Goal: Complete application form

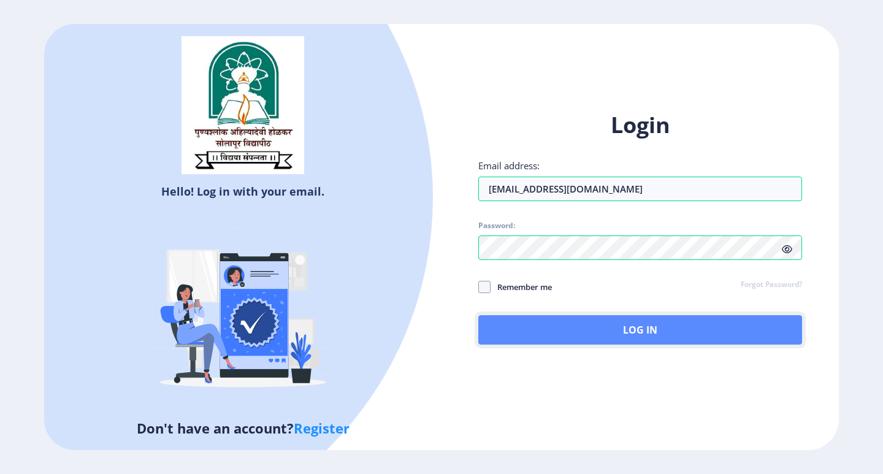
click at [637, 328] on button "Log In" at bounding box center [640, 329] width 324 height 29
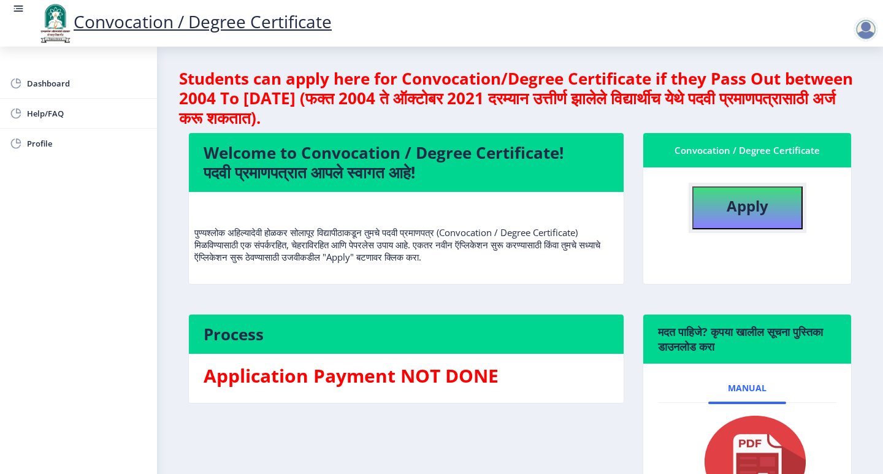
click at [716, 214] on button "Apply" at bounding box center [747, 207] width 110 height 43
select select
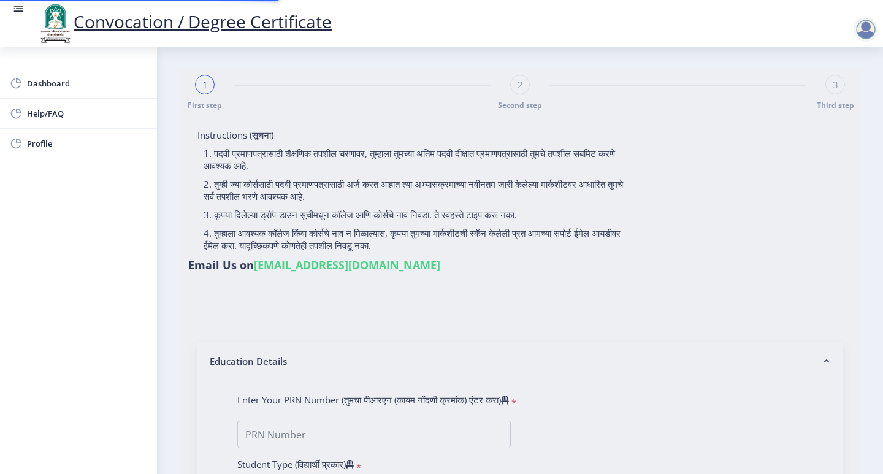
type input "Akshay Kuber Mate"
type input "Savita"
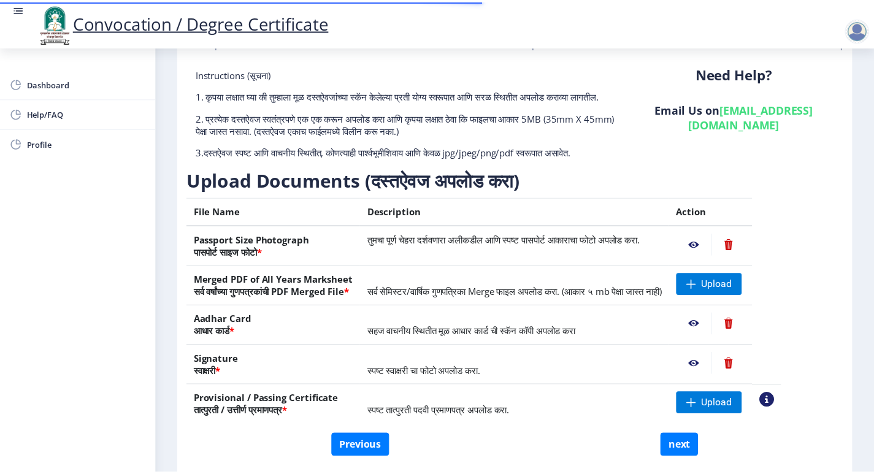
scroll to position [121, 0]
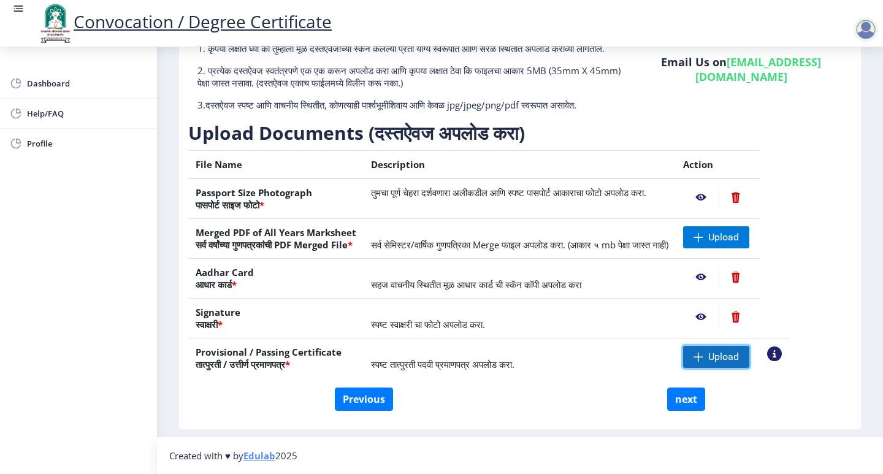
click at [739, 359] on span "Upload" at bounding box center [723, 357] width 31 height 12
click at [719, 357] on nb-action at bounding box center [701, 357] width 36 height 22
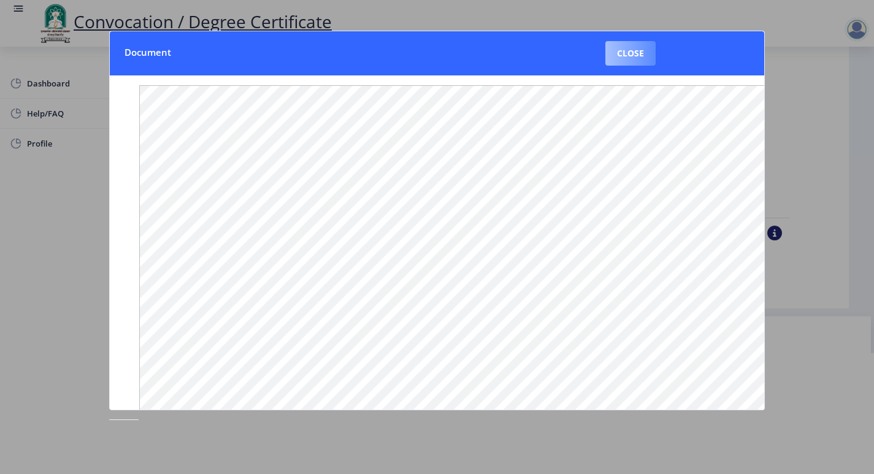
scroll to position [61, 0]
click at [627, 56] on button "Close" at bounding box center [630, 53] width 50 height 25
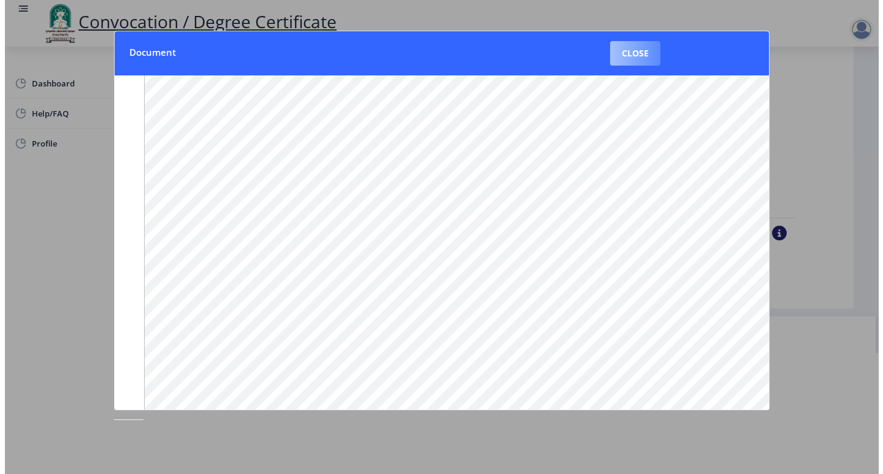
scroll to position [1, 0]
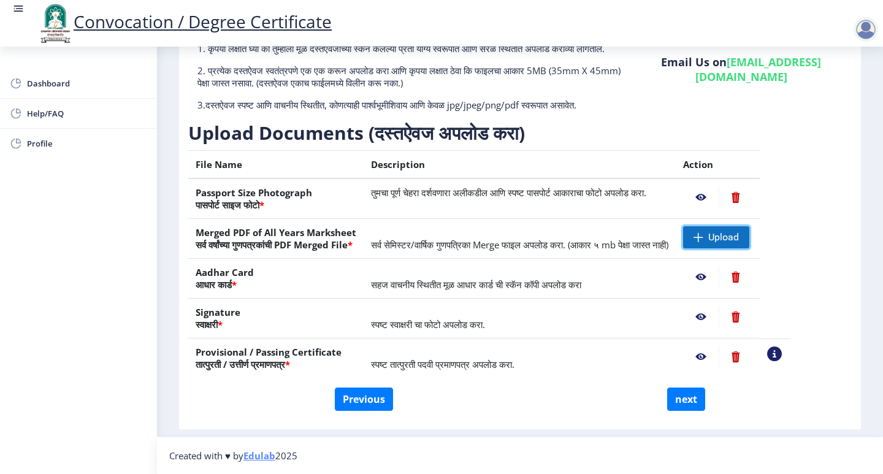
click at [703, 233] on span at bounding box center [699, 237] width 10 height 10
click at [739, 239] on span "Upload" at bounding box center [723, 237] width 31 height 12
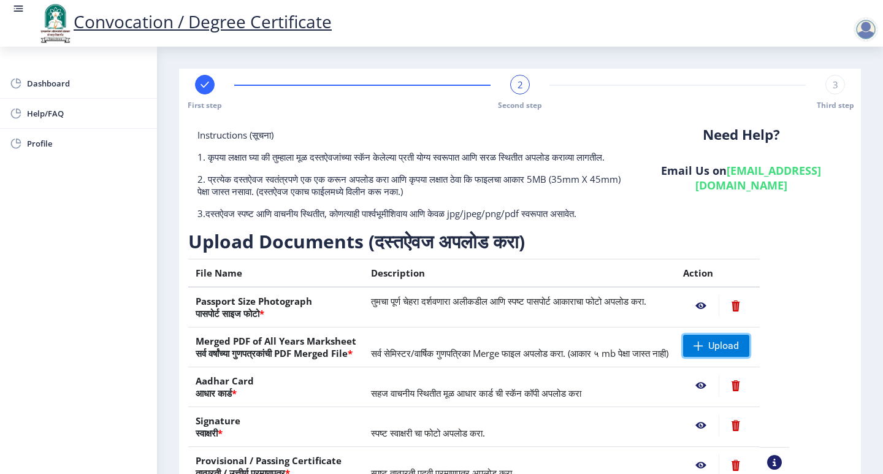
scroll to position [121, 0]
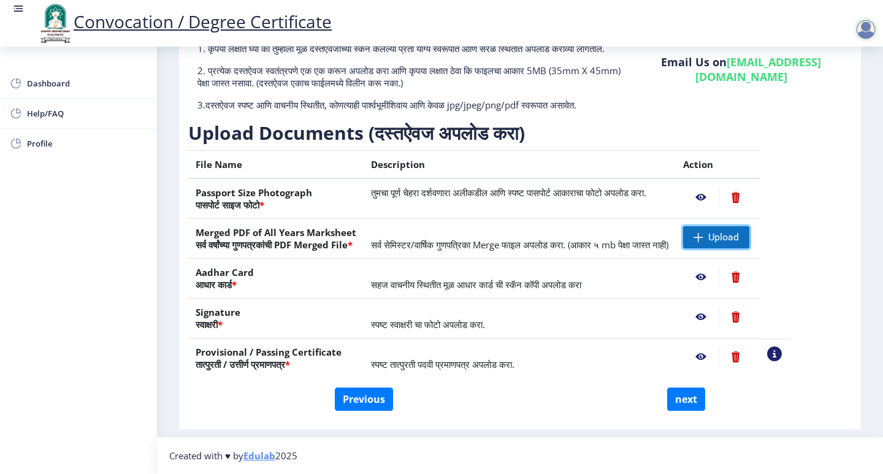
click at [748, 228] on span "Upload" at bounding box center [716, 237] width 66 height 22
click at [735, 236] on span "Upload" at bounding box center [716, 237] width 66 height 22
click at [739, 235] on span "Upload" at bounding box center [723, 237] width 31 height 12
click at [739, 232] on span "Upload" at bounding box center [723, 237] width 31 height 12
click at [739, 236] on span "Upload" at bounding box center [723, 237] width 31 height 12
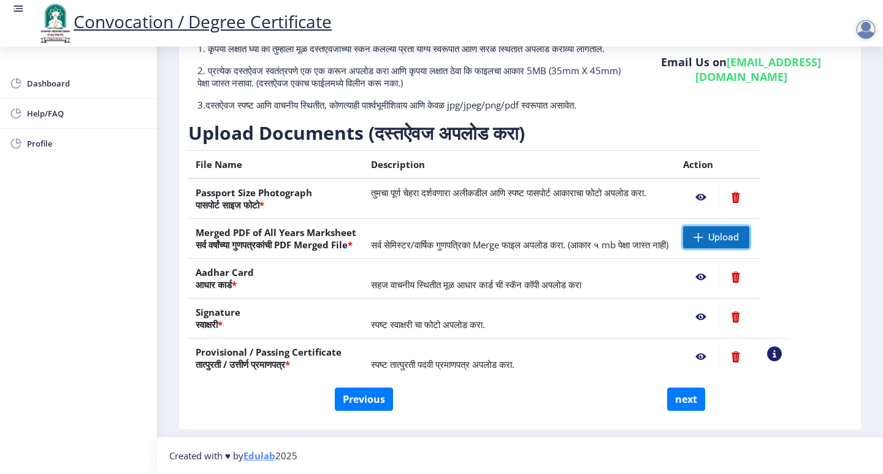
click at [703, 239] on span at bounding box center [699, 237] width 10 height 10
click at [749, 240] on span "Upload" at bounding box center [716, 237] width 66 height 22
click at [703, 232] on span at bounding box center [699, 237] width 10 height 10
click at [703, 233] on span at bounding box center [699, 237] width 10 height 10
click at [744, 228] on span "Upload" at bounding box center [716, 237] width 66 height 22
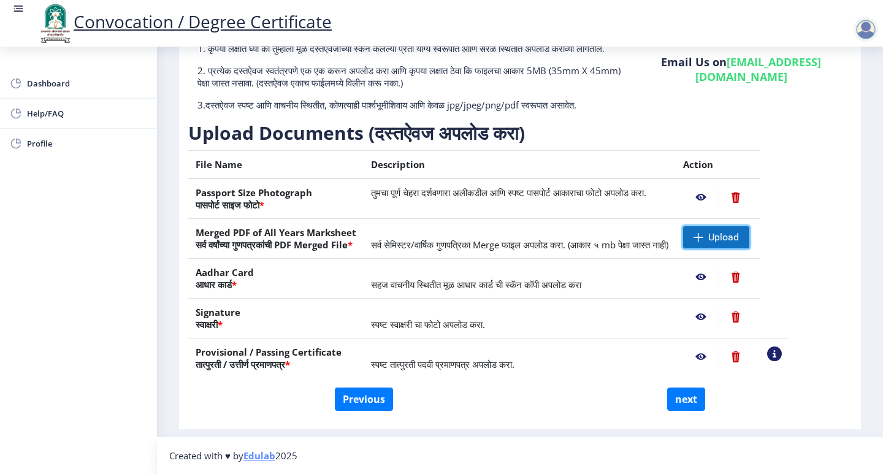
click at [703, 232] on span at bounding box center [699, 237] width 10 height 10
click at [703, 233] on span at bounding box center [699, 237] width 10 height 10
click at [703, 241] on span at bounding box center [699, 237] width 10 height 10
click at [703, 235] on span at bounding box center [699, 237] width 10 height 10
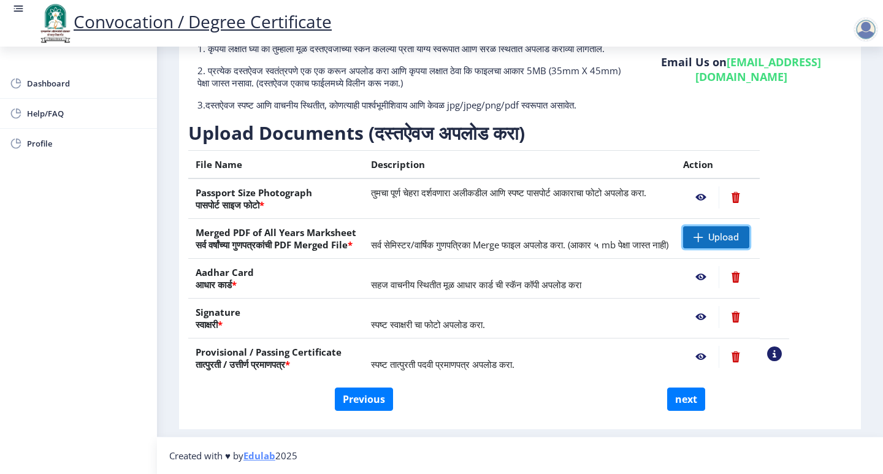
click at [703, 235] on span at bounding box center [699, 237] width 10 height 10
click at [667, 391] on button "next" at bounding box center [686, 399] width 38 height 23
select select
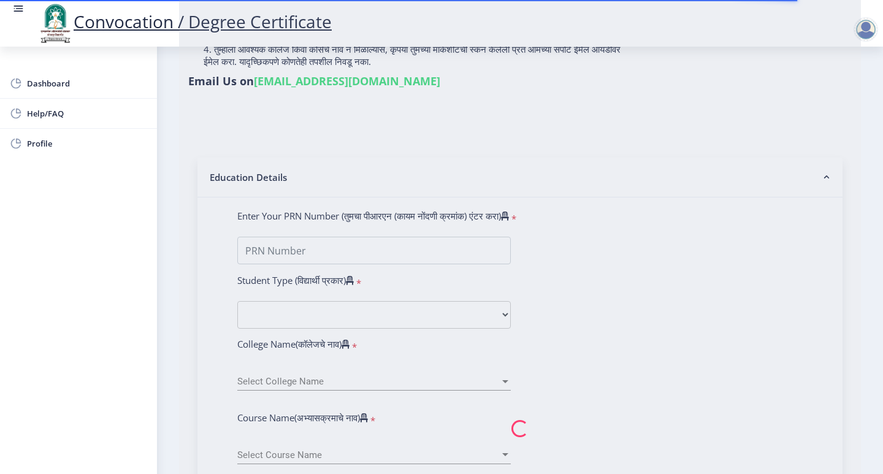
scroll to position [245, 0]
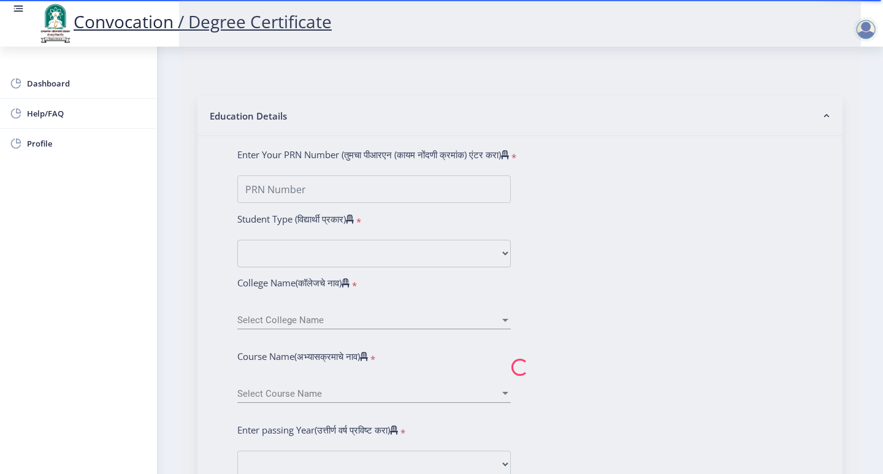
click at [457, 173] on nb-spinner at bounding box center [520, 367] width 682 height 1088
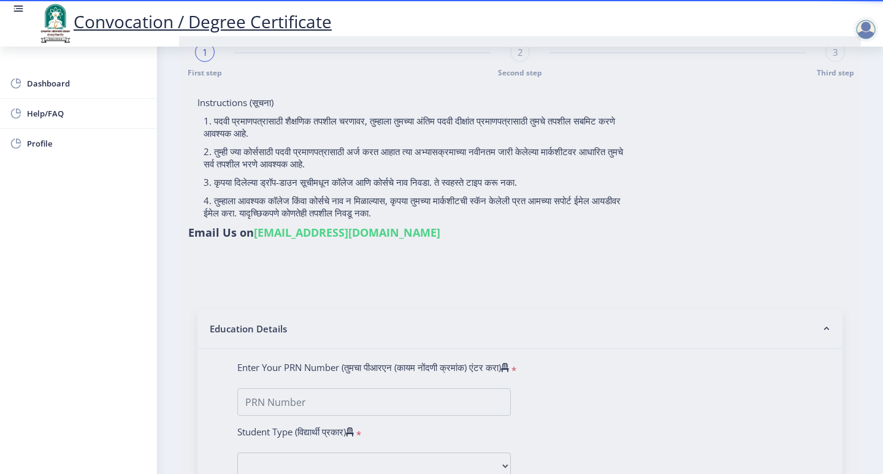
scroll to position [0, 0]
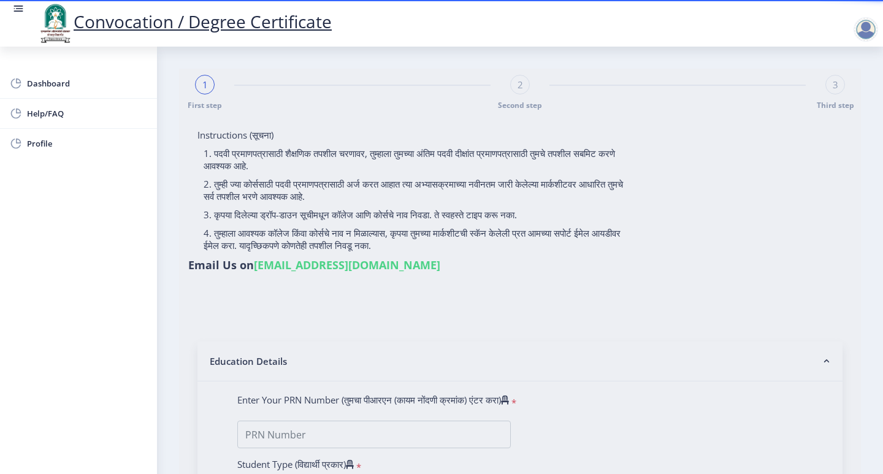
type input "Akshay Kuber Mate"
type input "Savita"
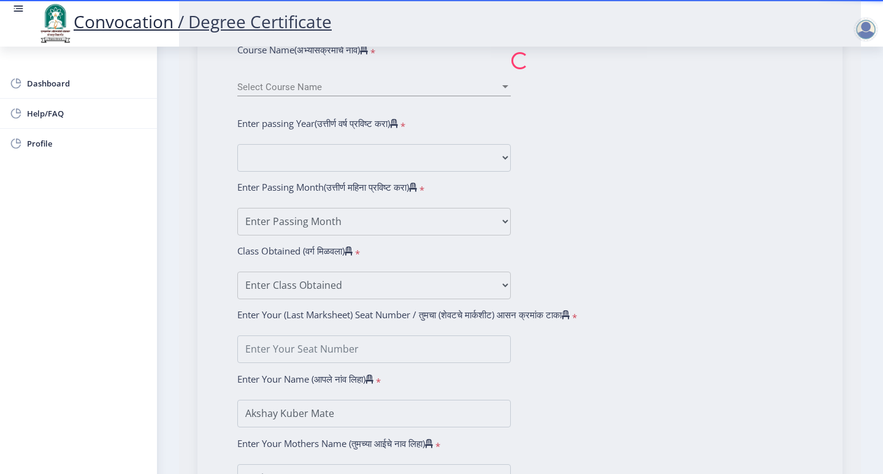
scroll to position [707, 0]
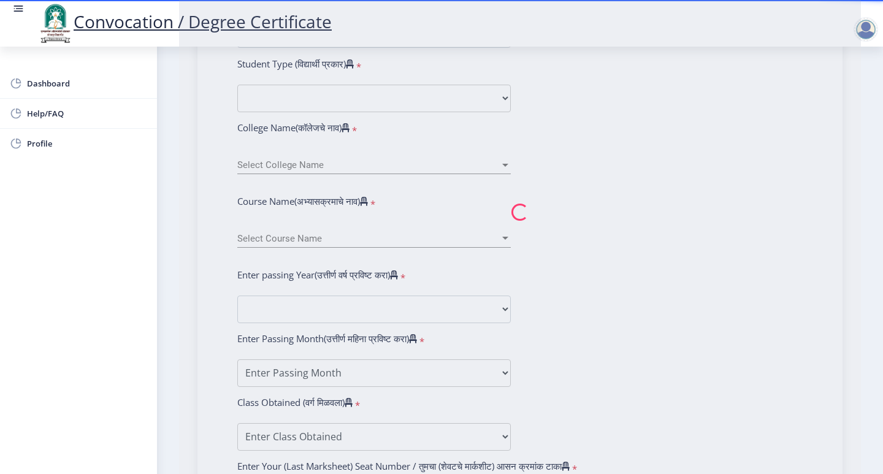
type input "2012032500082842"
select select "Regular"
select select "2015"
select select "March"
select select "FIRST CLASS WITH DISTINCTION"
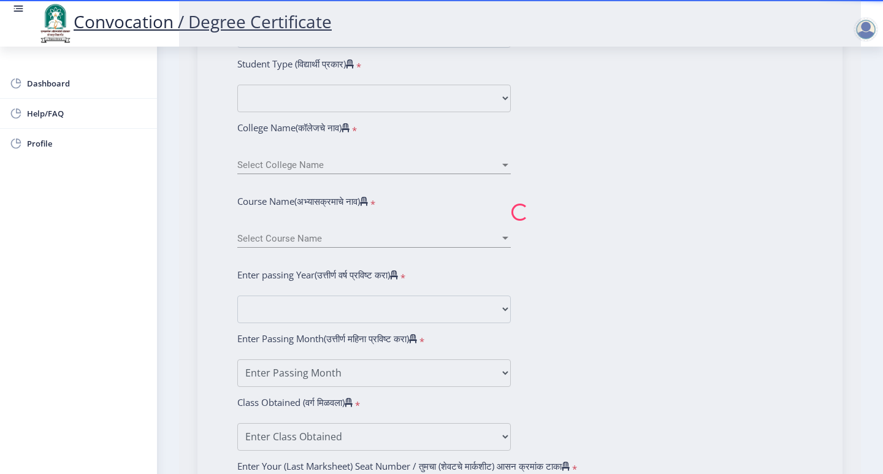
type input "121921"
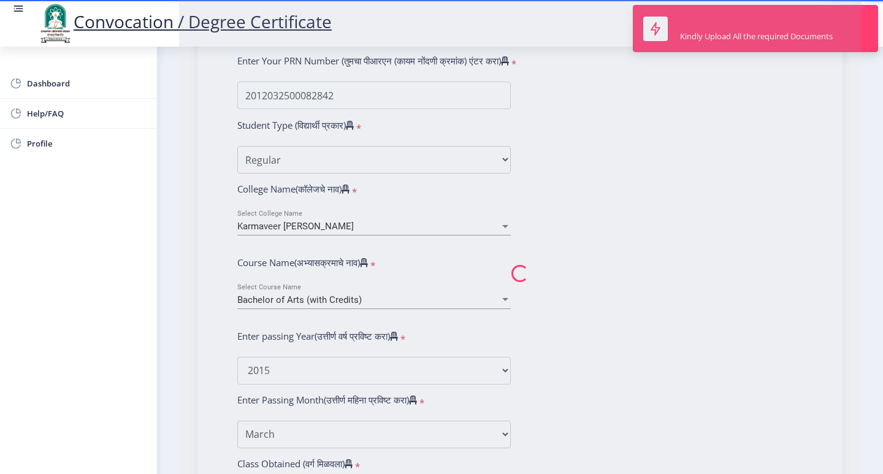
scroll to position [278, 0]
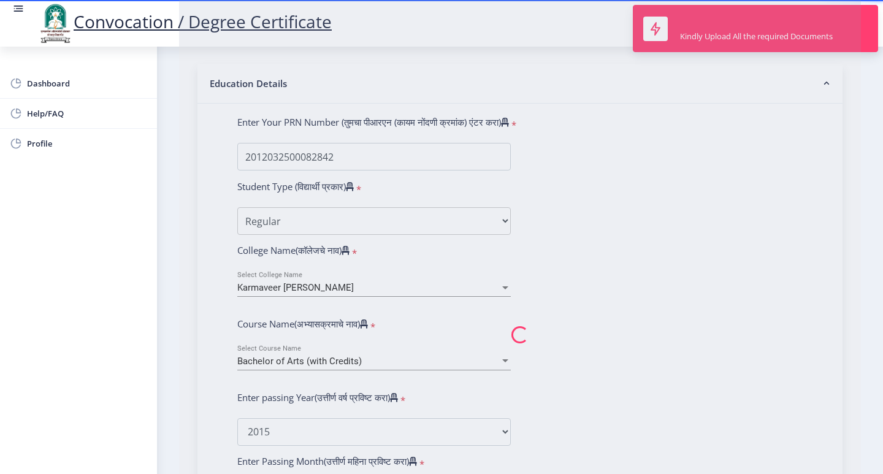
click at [742, 13] on nb-spinner at bounding box center [520, 335] width 682 height 1088
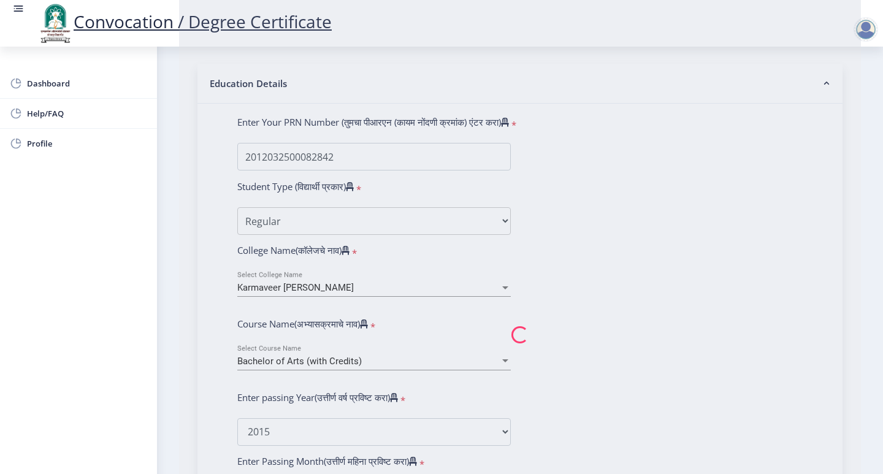
click at [407, 202] on nb-spinner at bounding box center [520, 335] width 682 height 1088
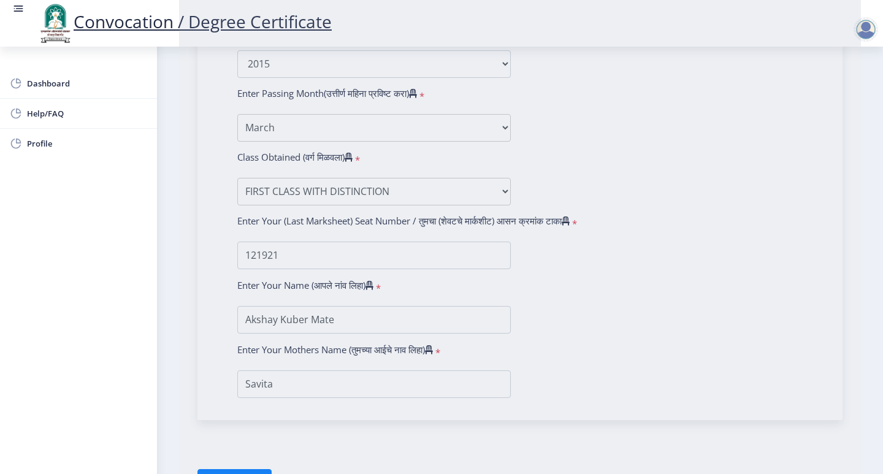
select select "Economics"
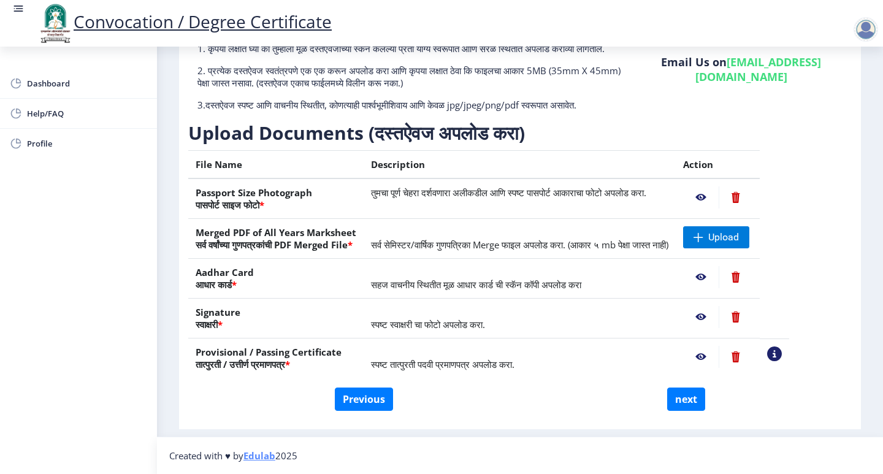
scroll to position [121, 0]
click at [749, 239] on span "Upload" at bounding box center [716, 237] width 66 height 22
click at [719, 199] on nb-action at bounding box center [701, 197] width 36 height 22
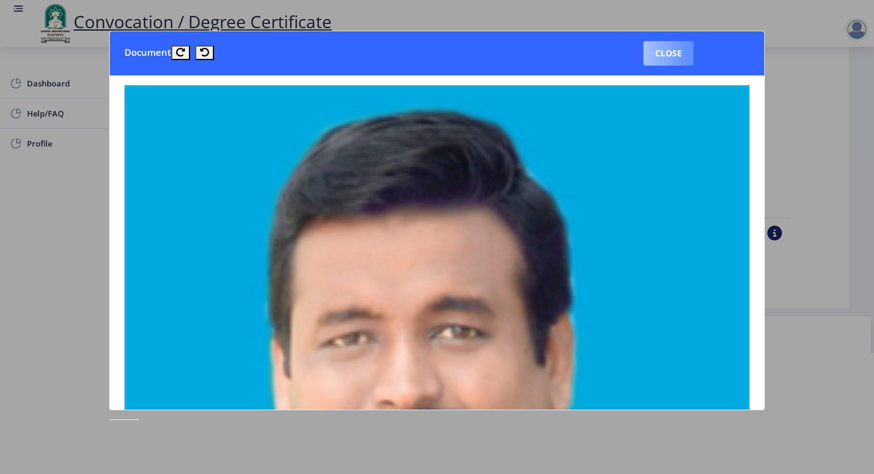
click at [664, 50] on button "Close" at bounding box center [668, 53] width 50 height 25
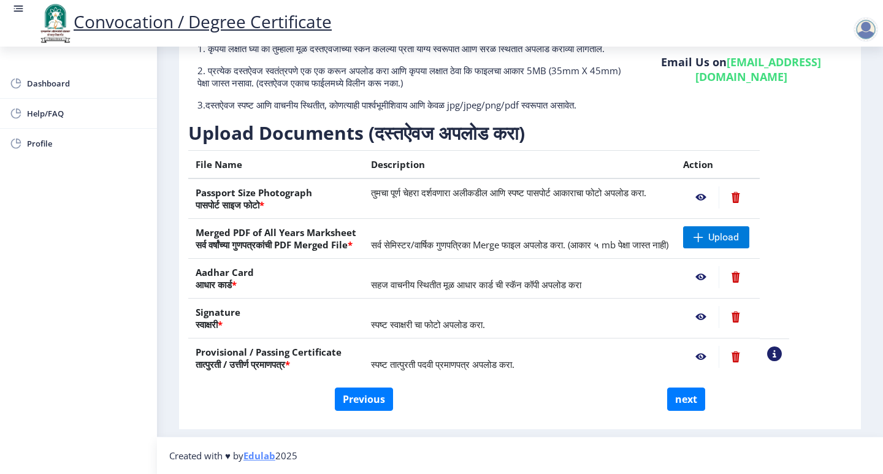
scroll to position [0, 0]
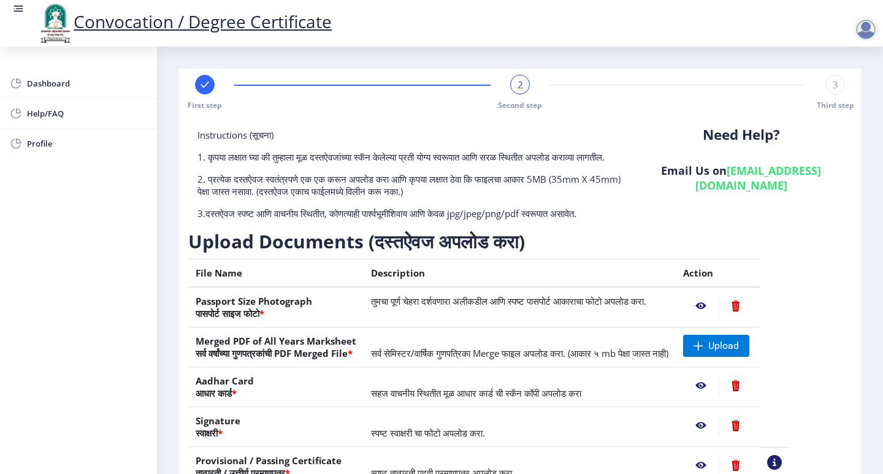
click at [719, 315] on nb-action at bounding box center [701, 306] width 36 height 22
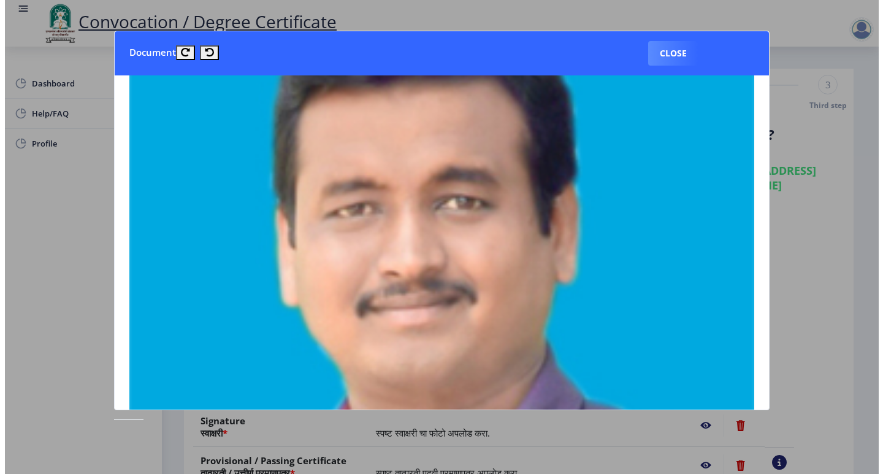
scroll to position [68, 0]
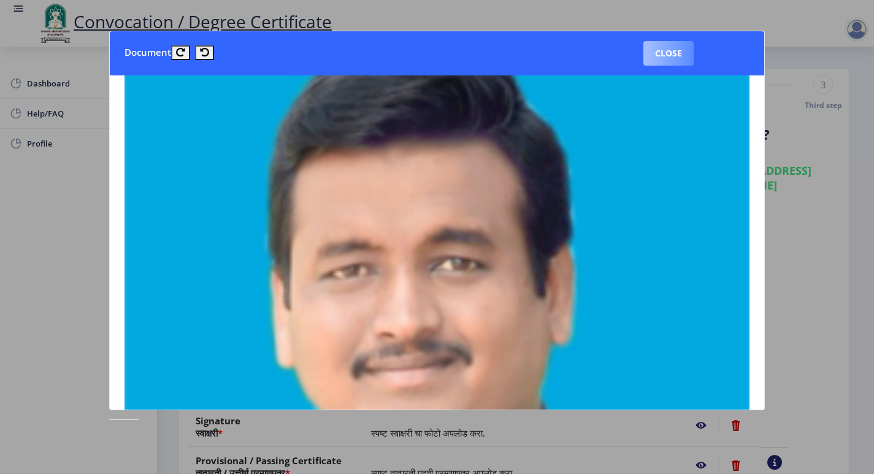
click at [684, 57] on button "Close" at bounding box center [668, 53] width 50 height 25
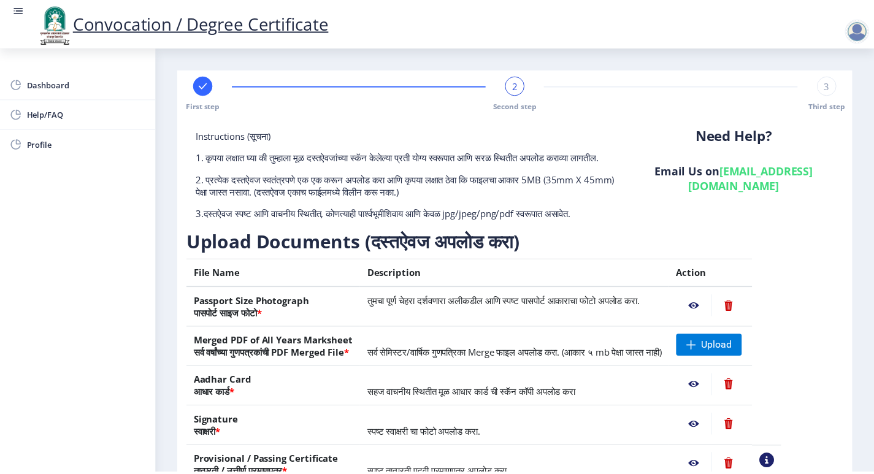
scroll to position [121, 0]
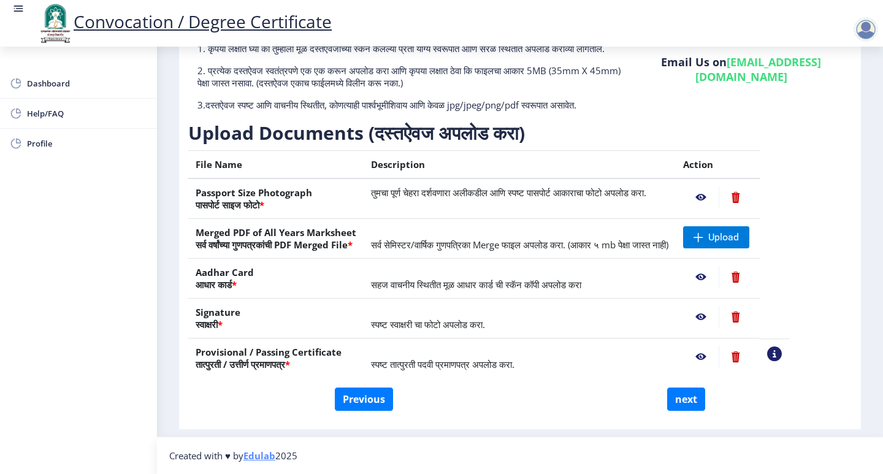
click at [719, 278] on nb-action at bounding box center [701, 277] width 36 height 22
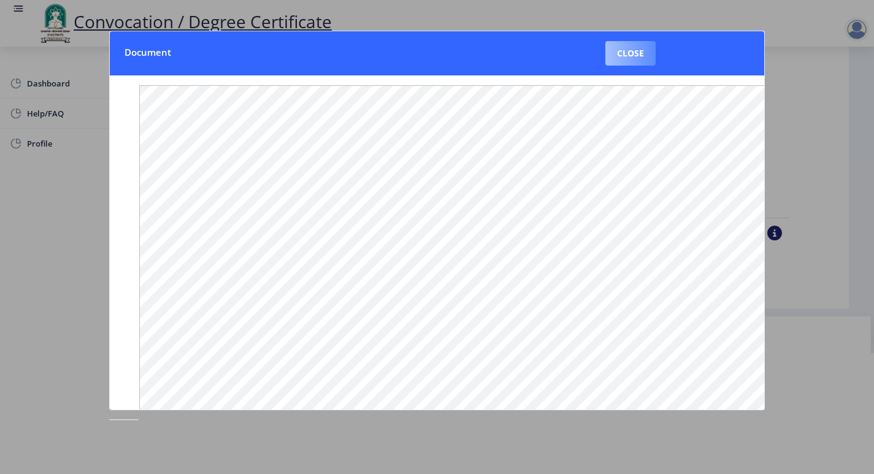
click at [624, 53] on button "Close" at bounding box center [630, 53] width 50 height 25
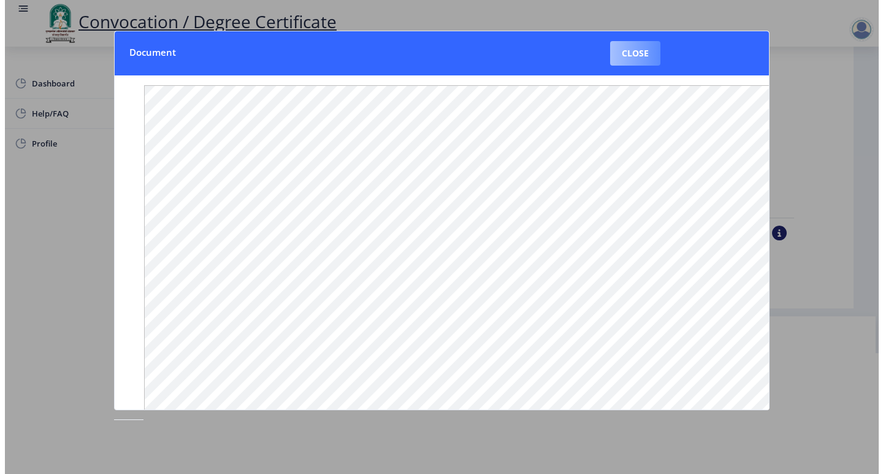
scroll to position [1, 0]
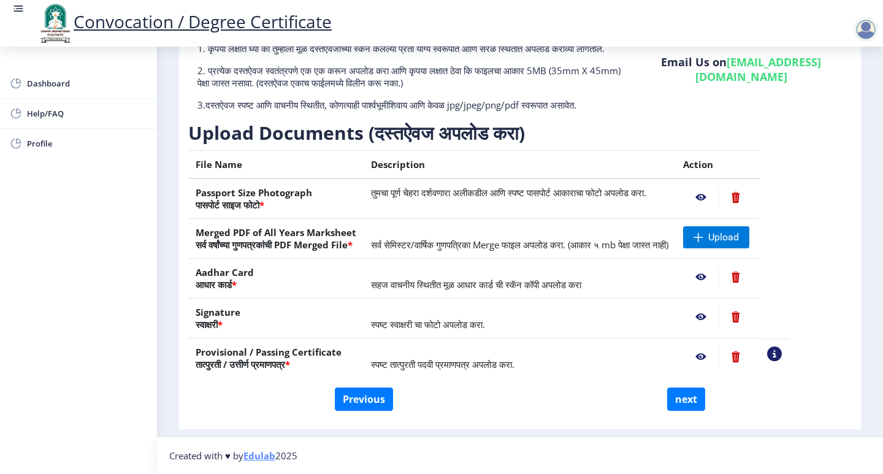
click at [719, 277] on nb-action at bounding box center [701, 277] width 36 height 22
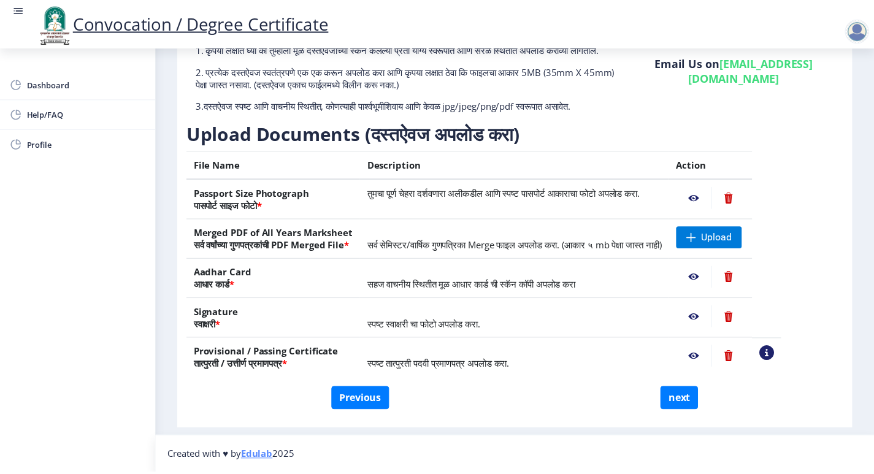
scroll to position [0, 0]
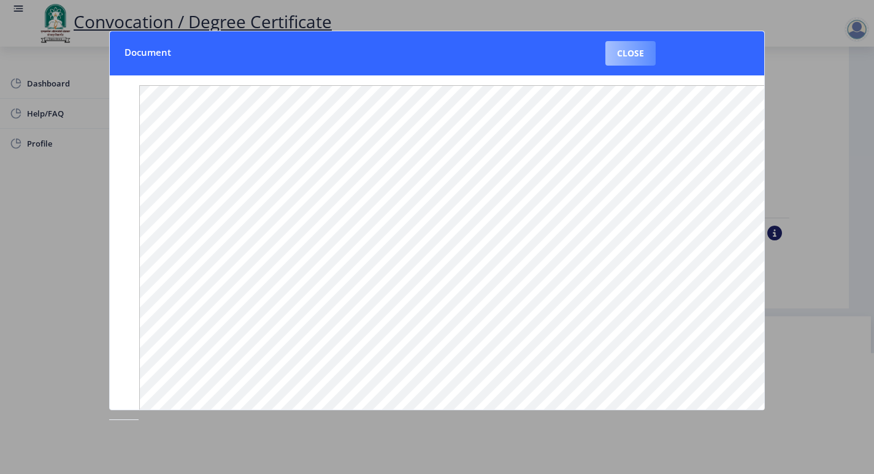
click at [625, 53] on button "Close" at bounding box center [630, 53] width 50 height 25
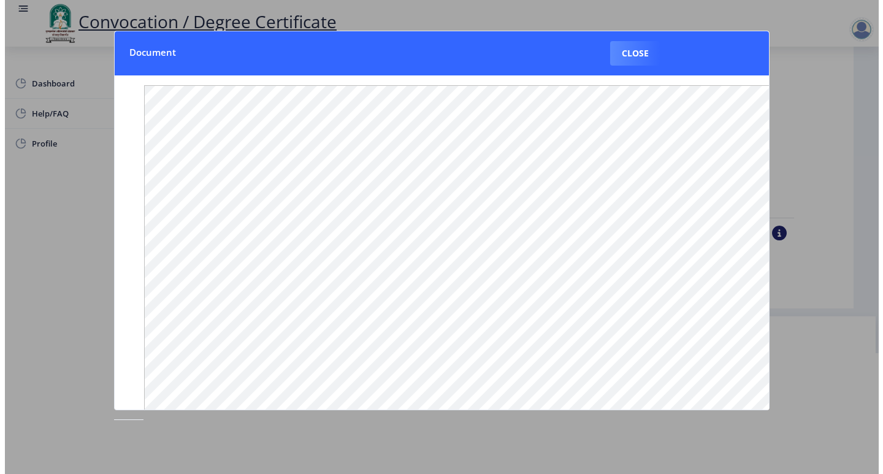
scroll to position [1, 0]
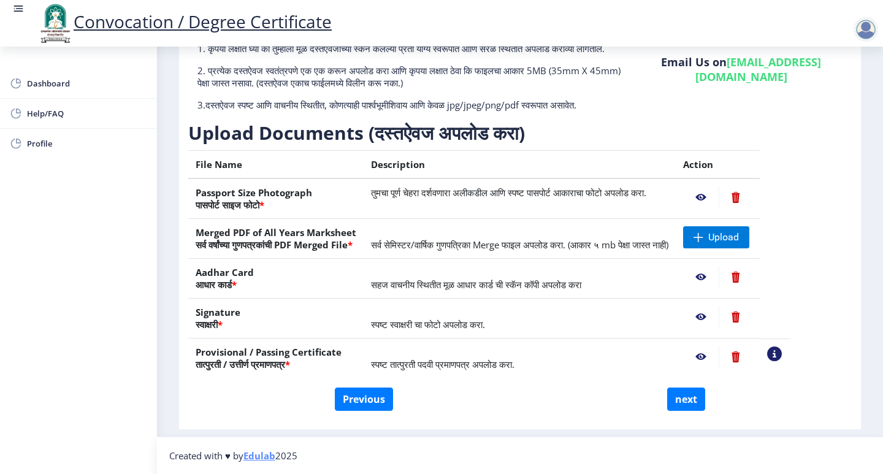
click at [719, 279] on nb-action at bounding box center [701, 277] width 36 height 22
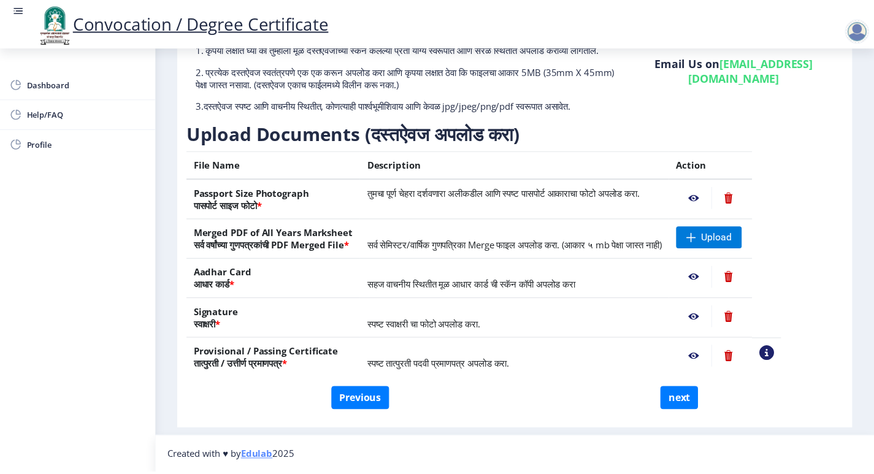
scroll to position [0, 0]
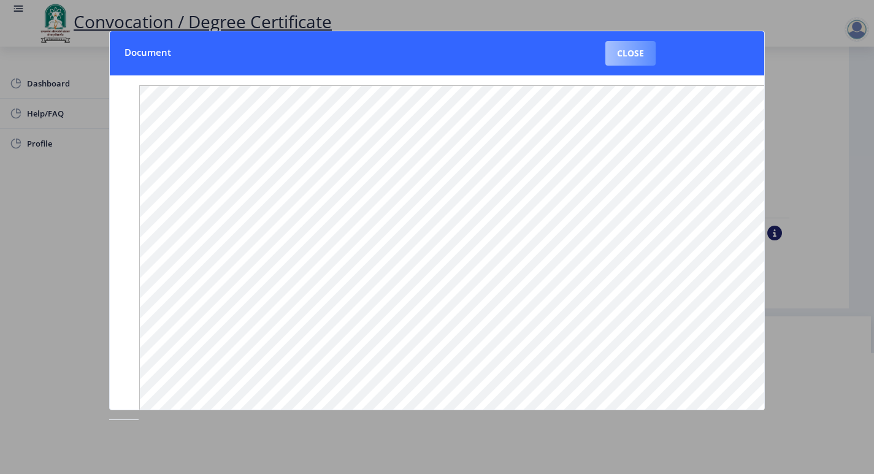
click at [625, 57] on button "Close" at bounding box center [630, 53] width 50 height 25
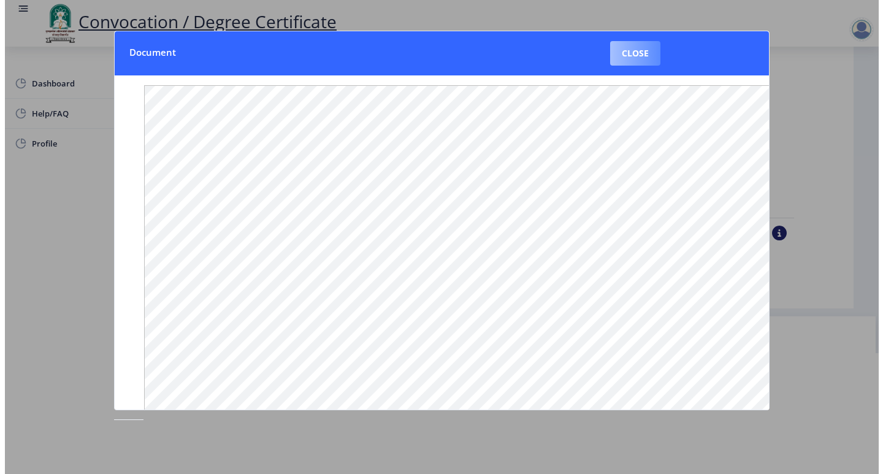
scroll to position [1, 0]
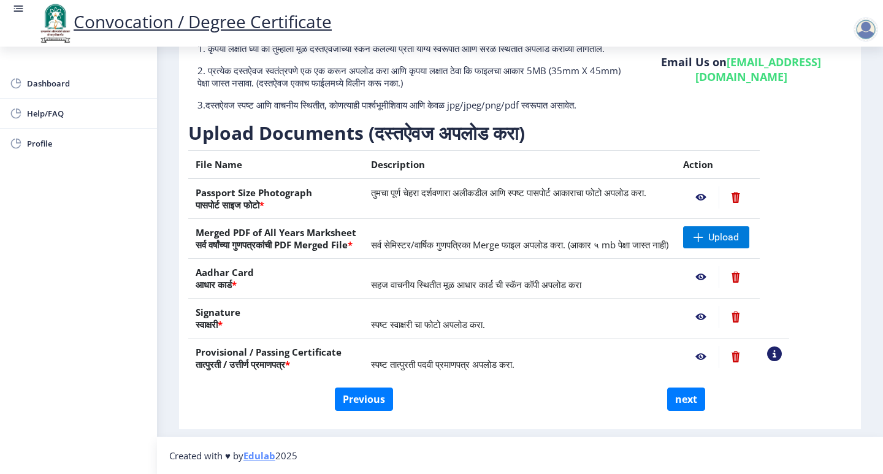
click at [719, 313] on nb-action at bounding box center [701, 317] width 36 height 22
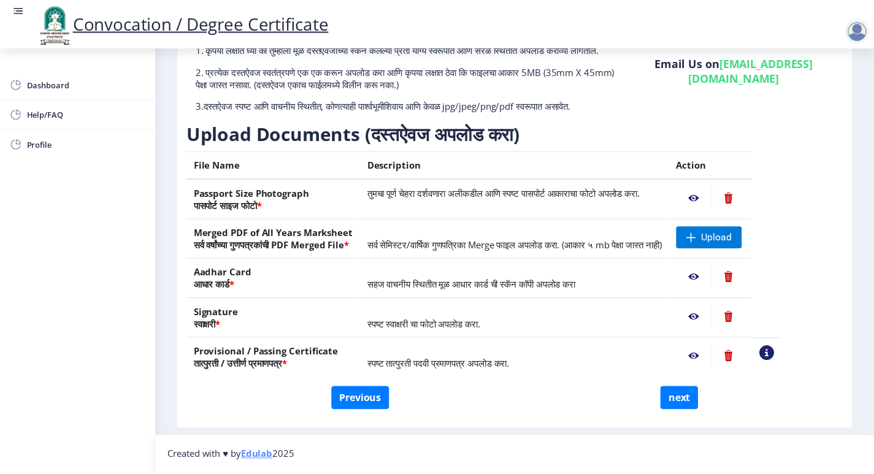
scroll to position [0, 0]
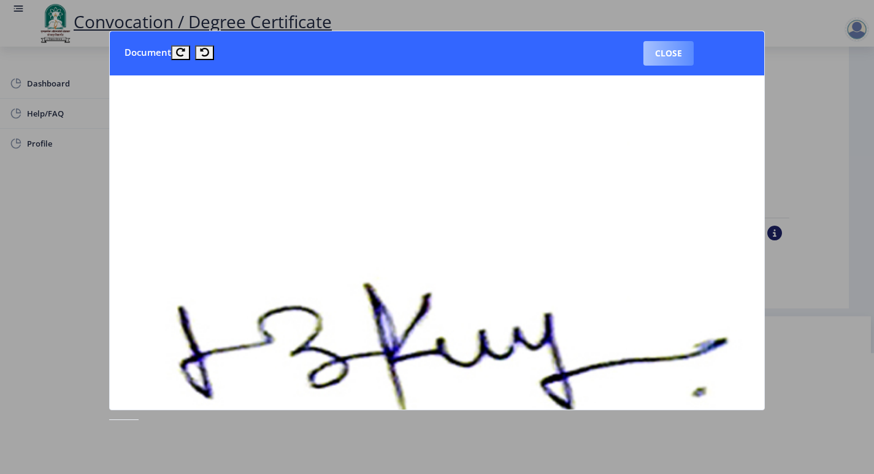
click at [645, 55] on button "Close" at bounding box center [668, 53] width 50 height 25
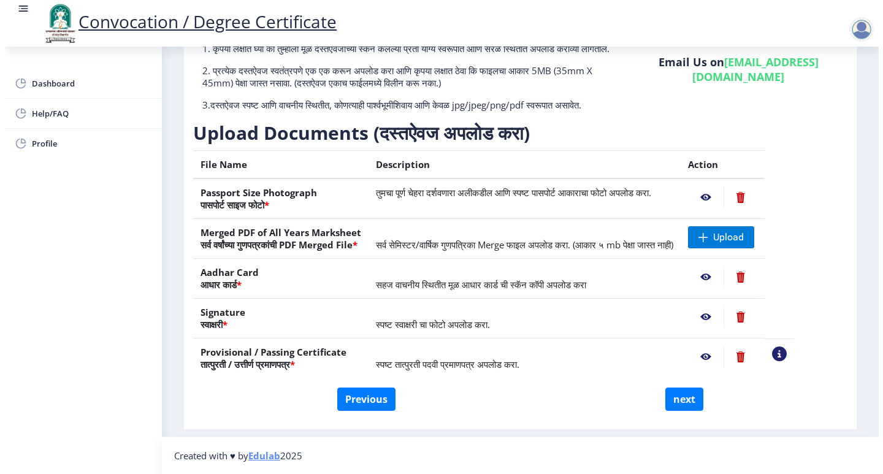
scroll to position [1, 0]
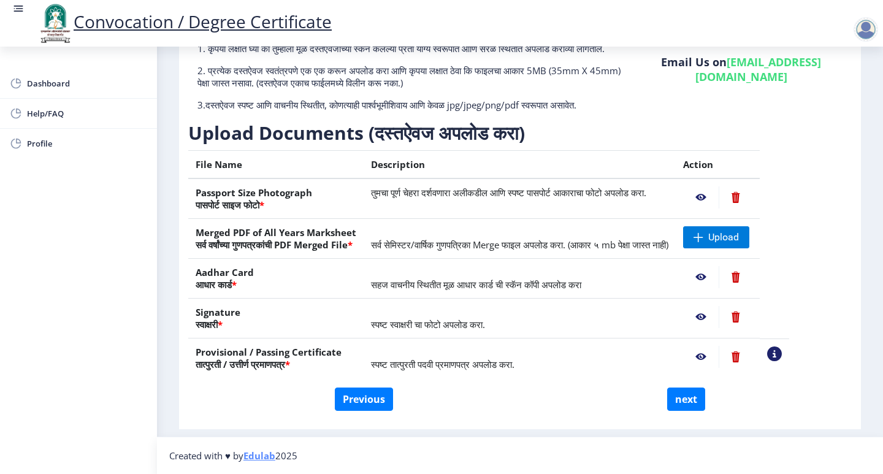
click at [719, 352] on nb-action at bounding box center [701, 357] width 36 height 22
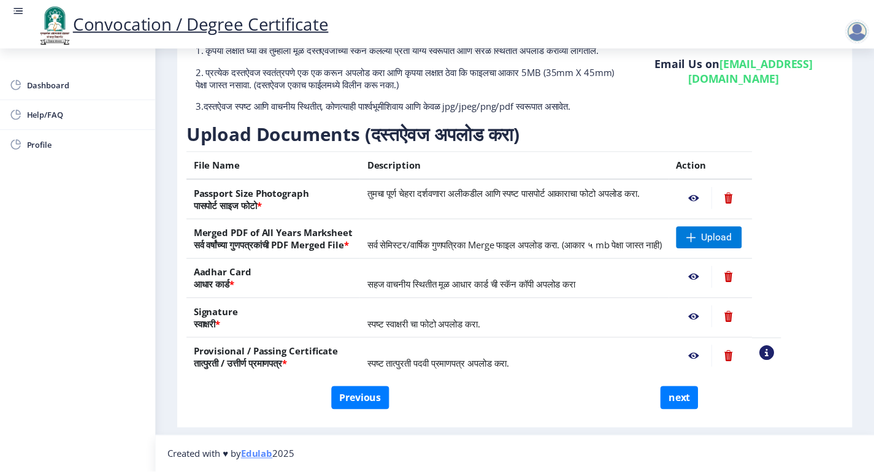
scroll to position [0, 0]
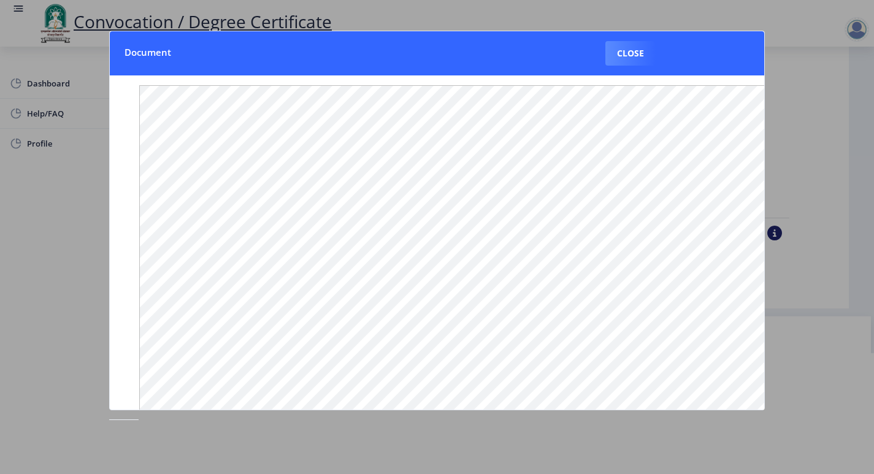
click at [660, 55] on nb-card-header "Document Close" at bounding box center [437, 53] width 654 height 44
click at [654, 55] on button "Close" at bounding box center [630, 53] width 50 height 25
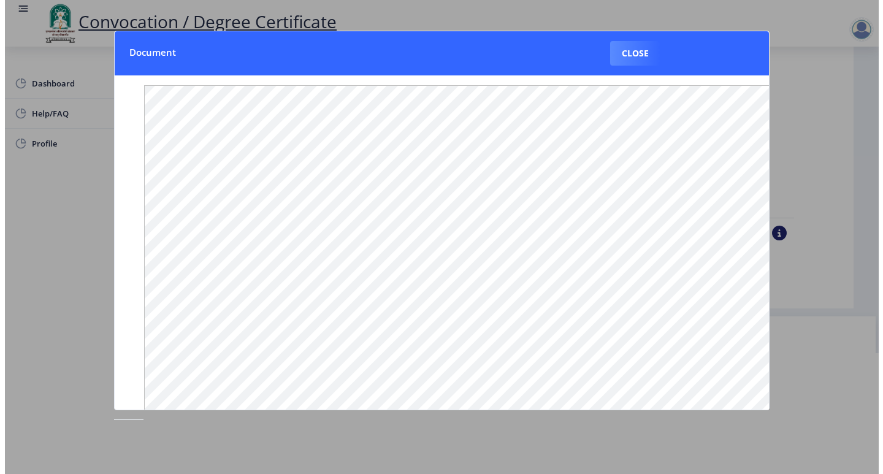
scroll to position [1, 0]
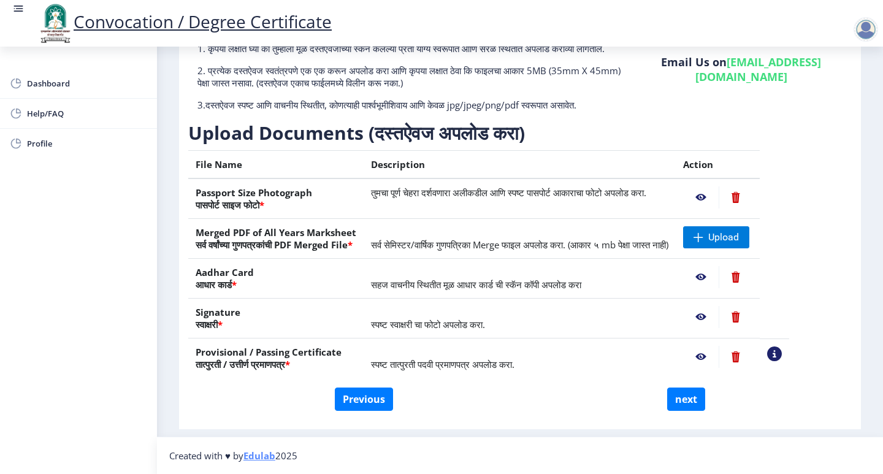
click at [719, 278] on nb-action at bounding box center [701, 277] width 36 height 22
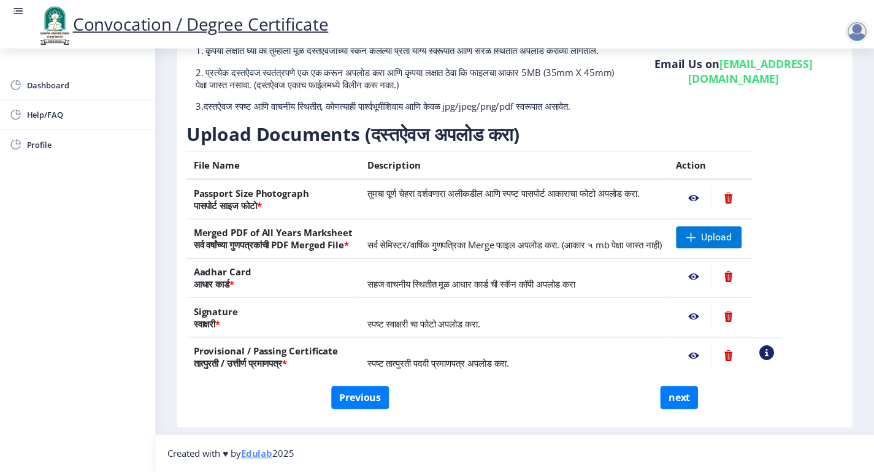
scroll to position [0, 0]
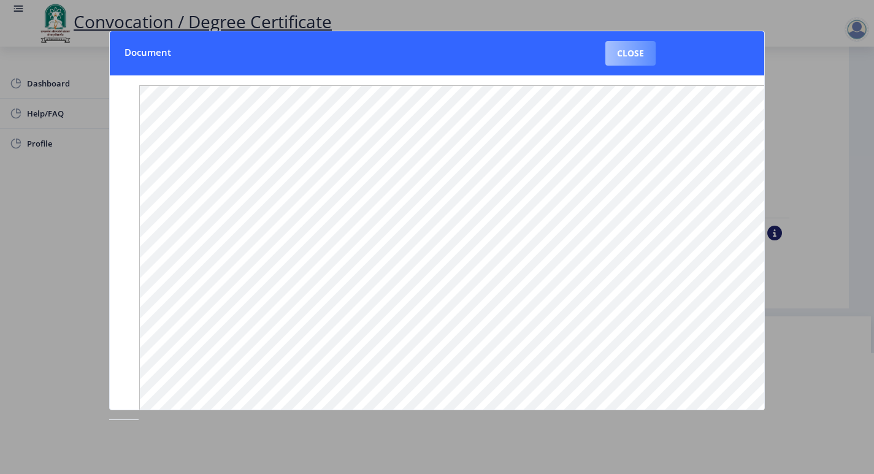
click at [612, 61] on button "Close" at bounding box center [630, 53] width 50 height 25
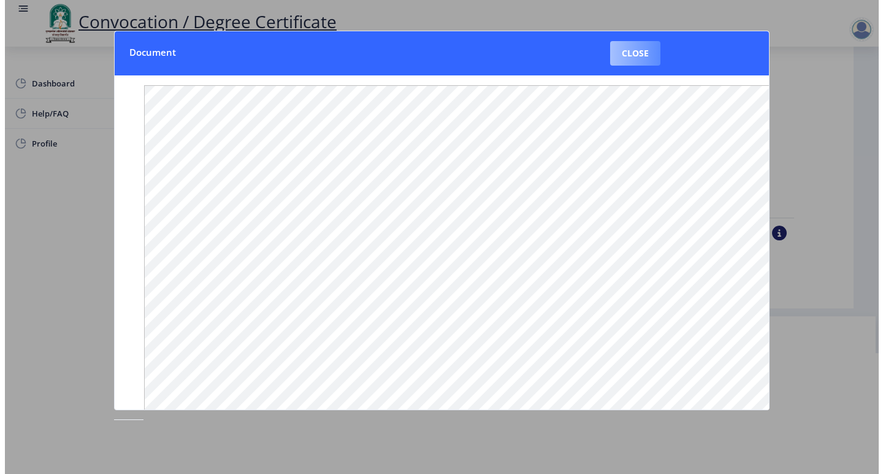
scroll to position [1, 0]
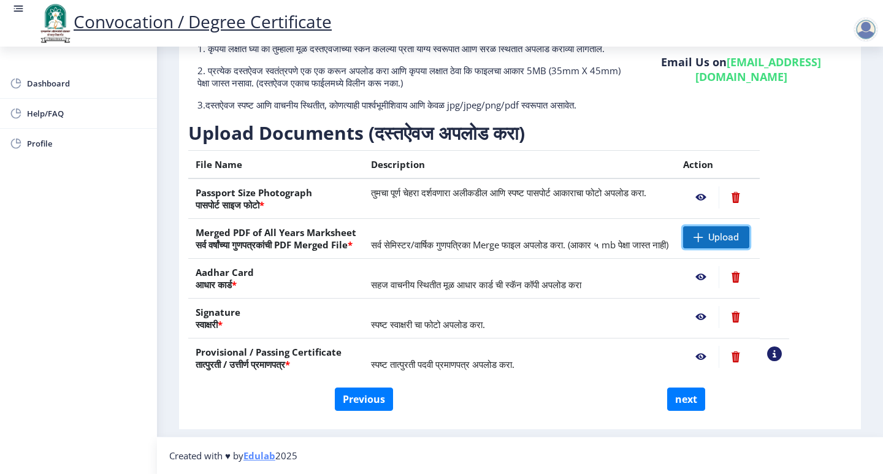
click at [743, 230] on span "Upload" at bounding box center [716, 237] width 66 height 22
click at [739, 231] on span "Upload" at bounding box center [723, 237] width 31 height 12
click at [748, 224] on td "Upload" at bounding box center [718, 239] width 84 height 40
click at [749, 234] on span "Upload" at bounding box center [716, 237] width 66 height 22
drag, startPoint x: 747, startPoint y: 237, endPoint x: 786, endPoint y: 237, distance: 39.3
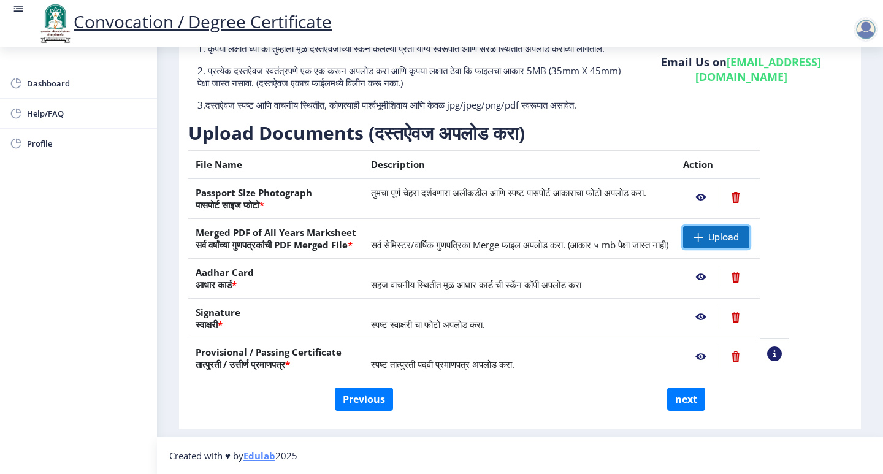
click at [749, 237] on span "Upload" at bounding box center [716, 237] width 66 height 22
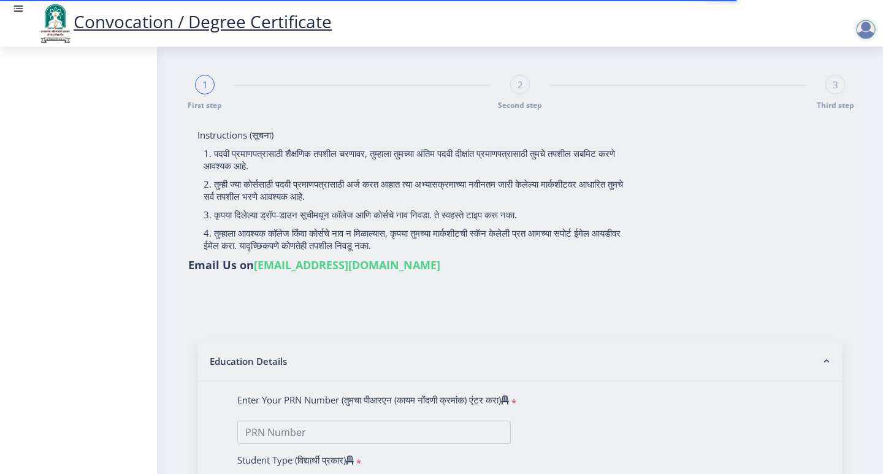
select select
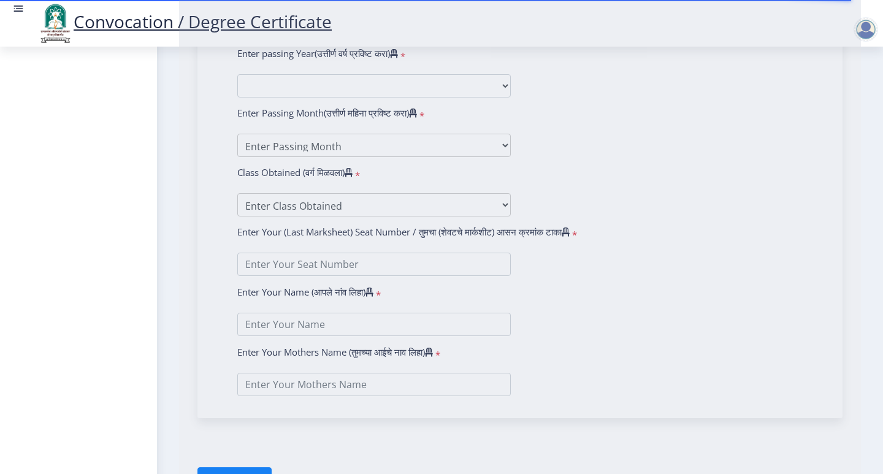
type input "Akshay Kuber Mate"
type input "Savita"
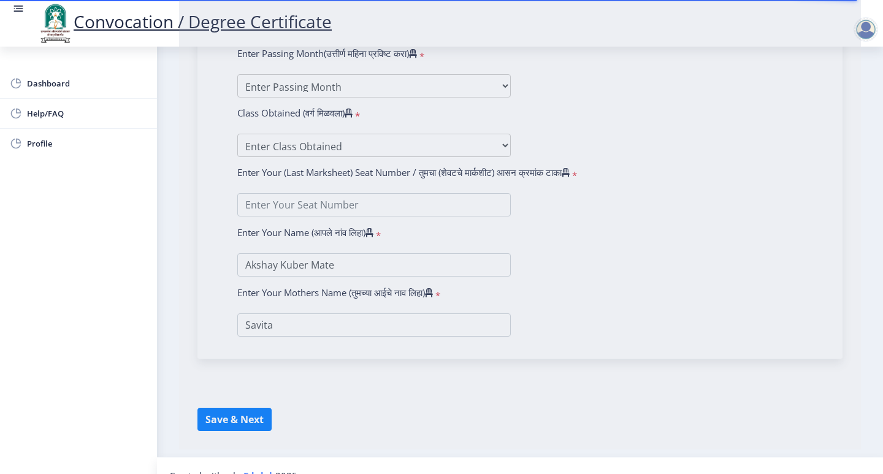
type input "2012032500082842"
select select "Regular"
select select "2015"
select select "March"
select select "FIRST CLASS WITH DISTINCTION"
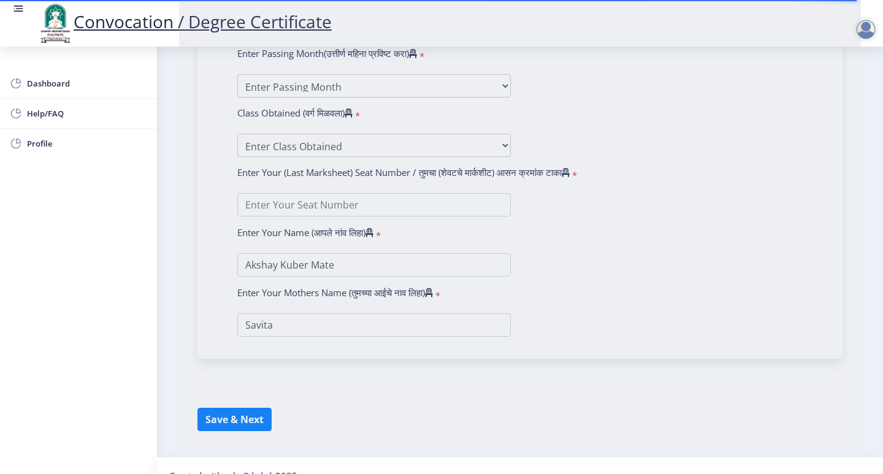
type input "121921"
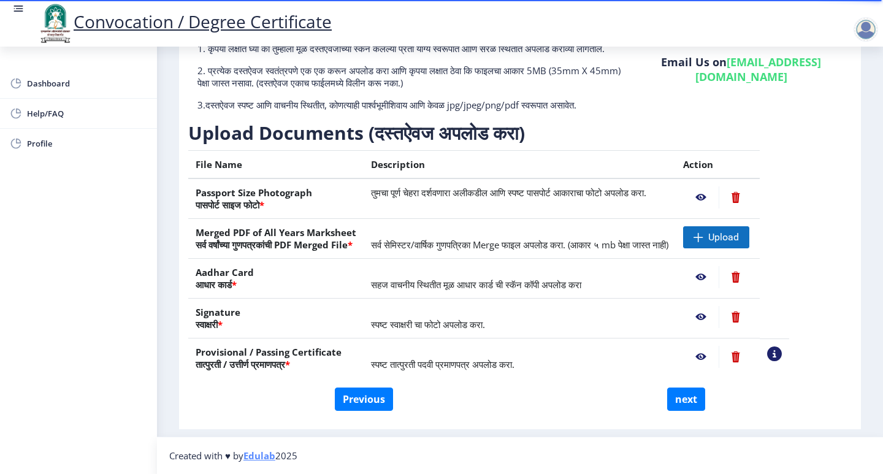
scroll to position [1, 0]
click at [739, 242] on span "Upload" at bounding box center [723, 237] width 31 height 12
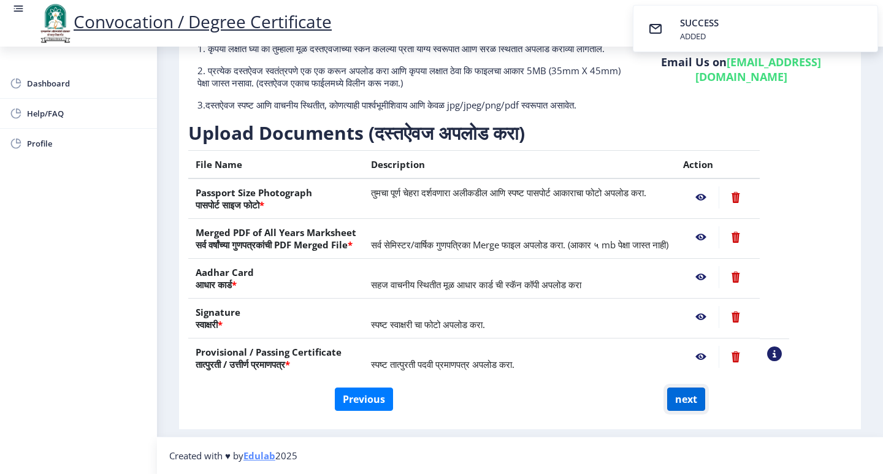
click at [689, 400] on button "next" at bounding box center [686, 399] width 38 height 23
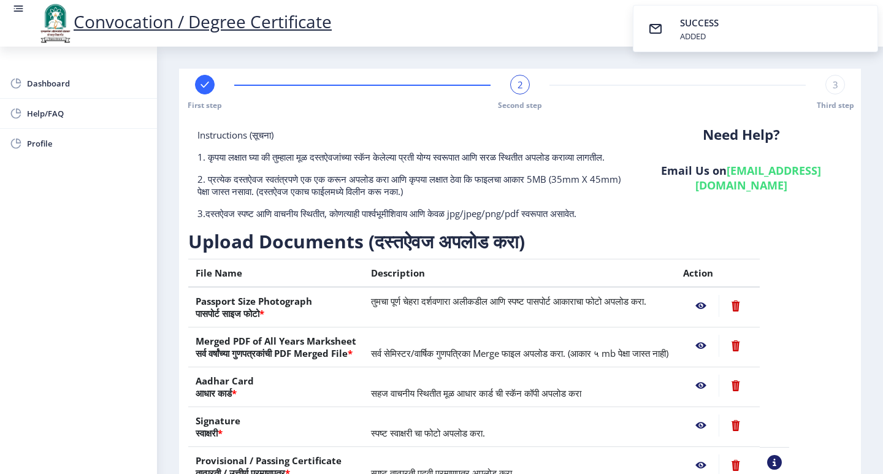
select select
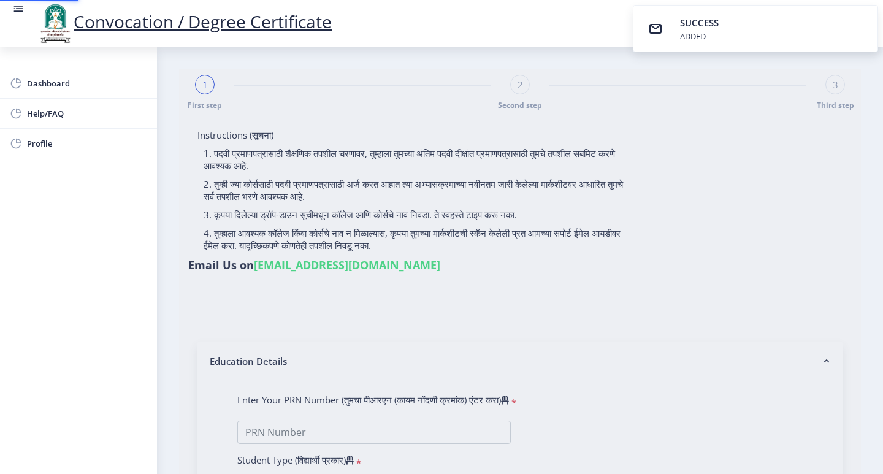
select select
type input "Akshay Kuber Mate"
type input "Savita"
select select
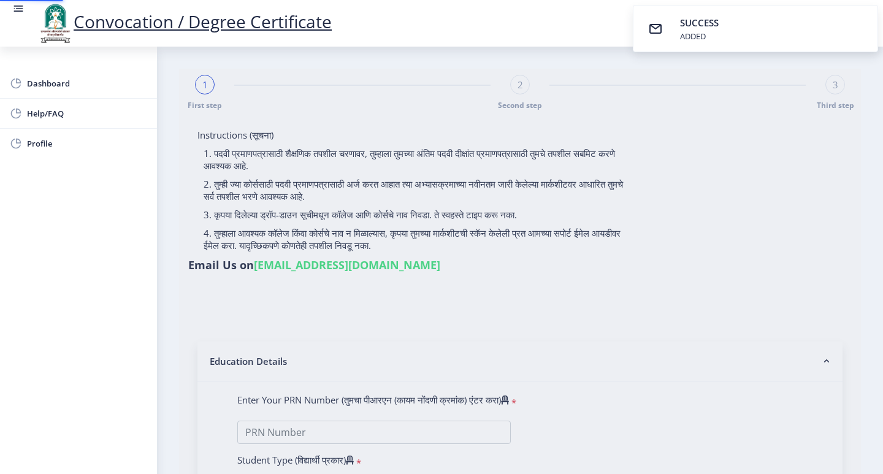
select select
type input "Akshay Kuber Mate"
type input "Savita"
type input "2012032500082842"
select select "Regular"
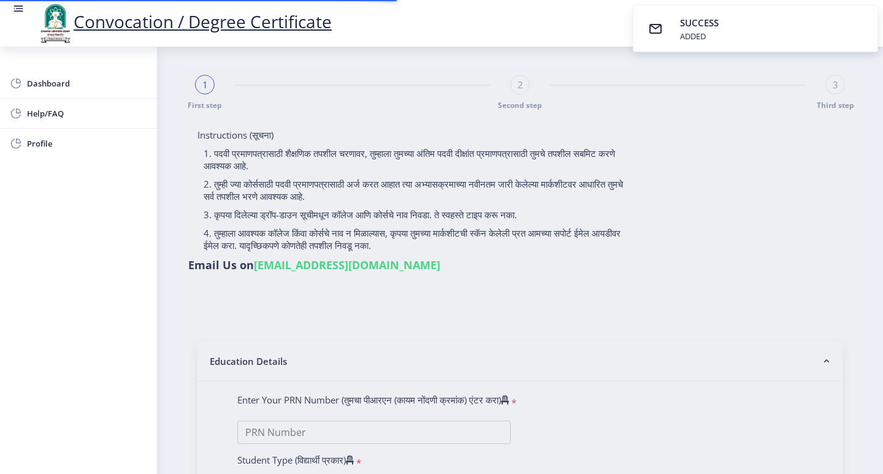
select select "2015"
select select "March"
select select "FIRST CLASS WITH DISTINCTION"
type input "121921"
select select "Economics"
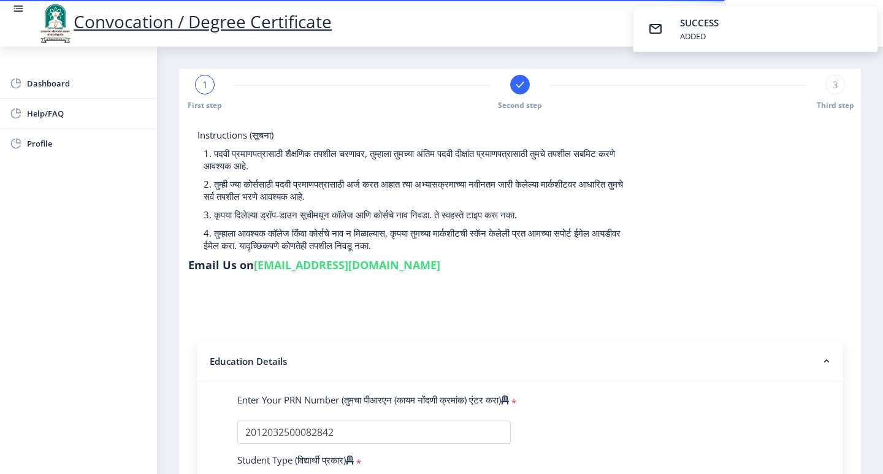
select select
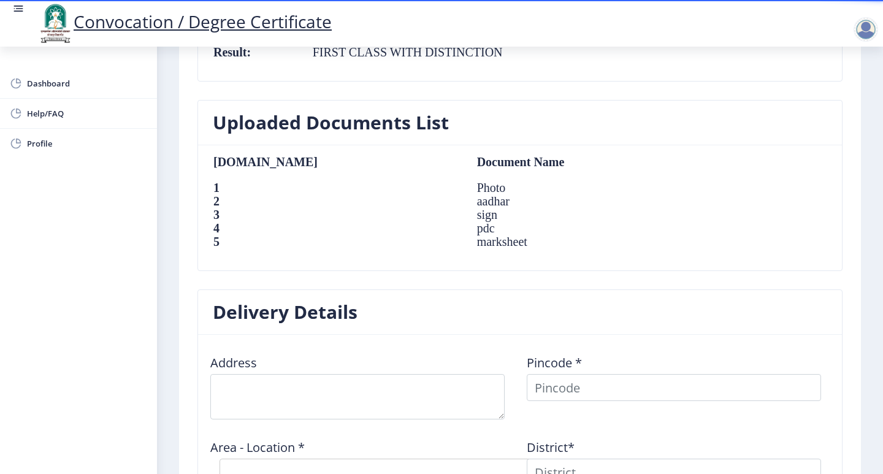
scroll to position [859, 0]
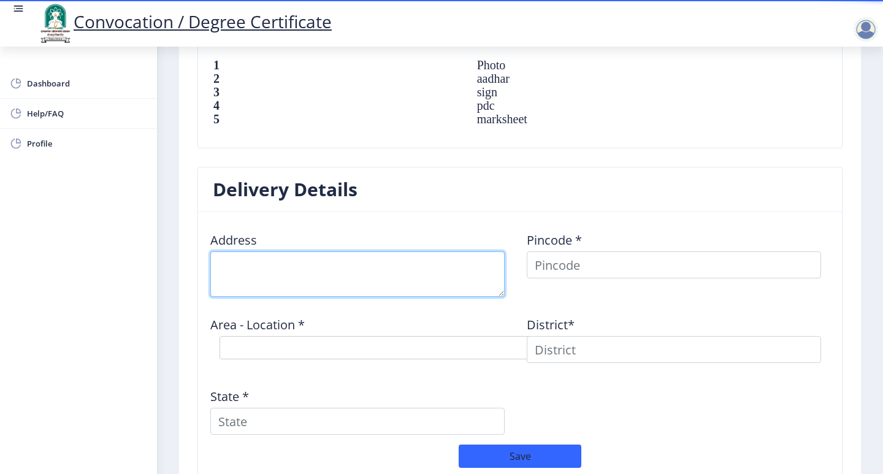
click at [384, 281] on textarea at bounding box center [357, 273] width 294 height 45
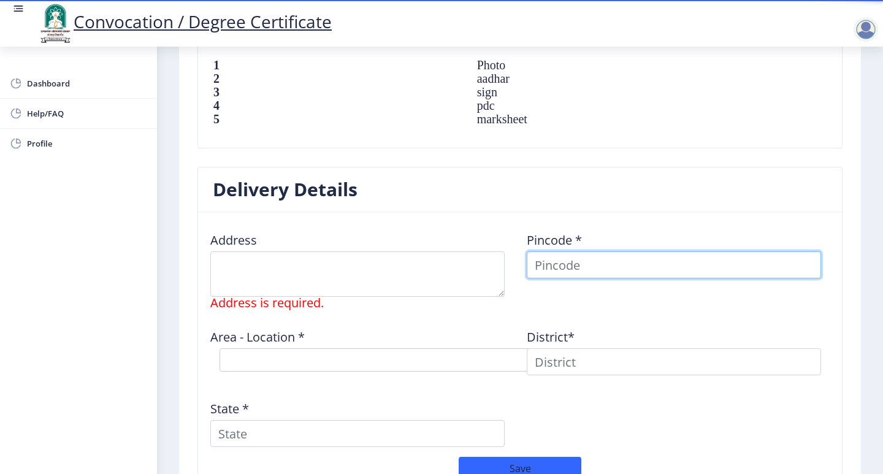
click at [569, 267] on input at bounding box center [674, 264] width 294 height 27
type input "413324"
select select
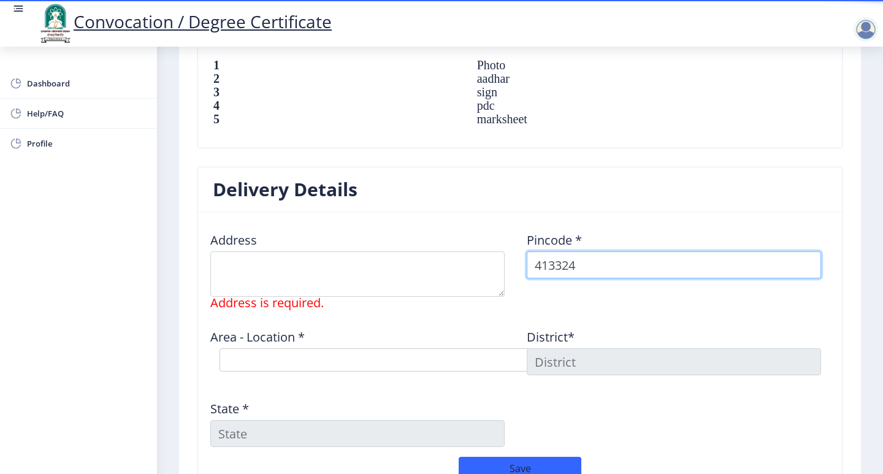
type input "413324"
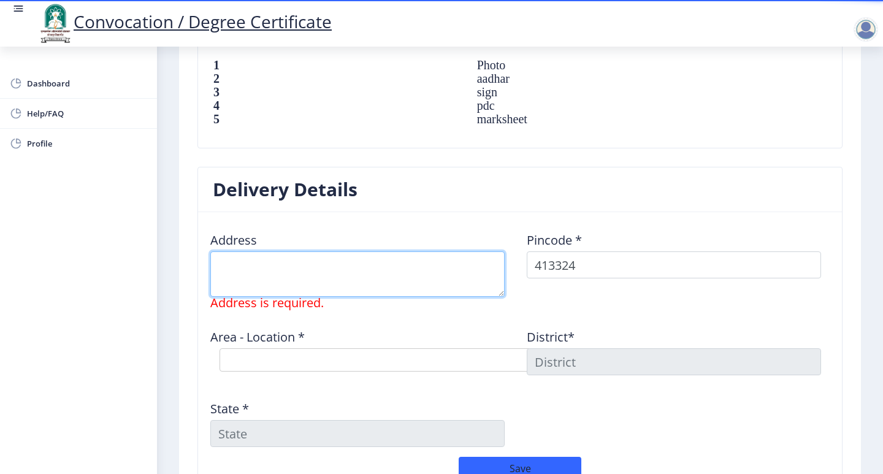
click at [307, 264] on textarea at bounding box center [357, 273] width 294 height 45
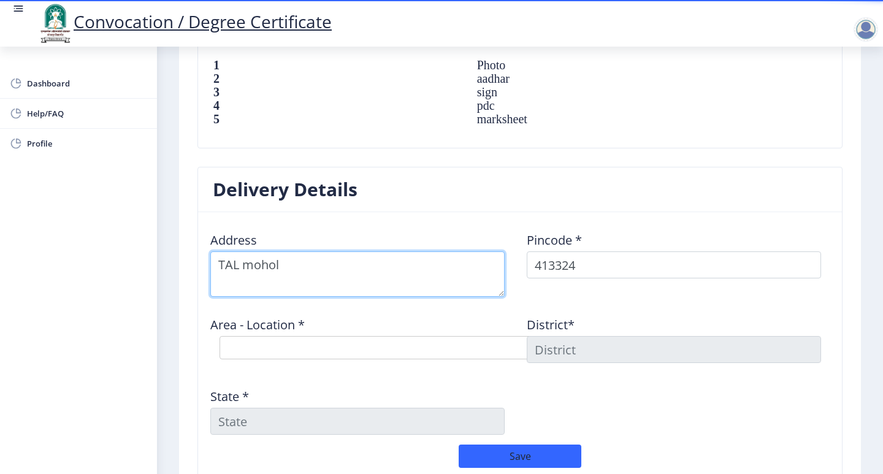
click at [220, 269] on textarea at bounding box center [357, 273] width 294 height 45
drag, startPoint x: 318, startPoint y: 264, endPoint x: 353, endPoint y: 267, distance: 34.4
click at [353, 267] on textarea at bounding box center [357, 273] width 294 height 45
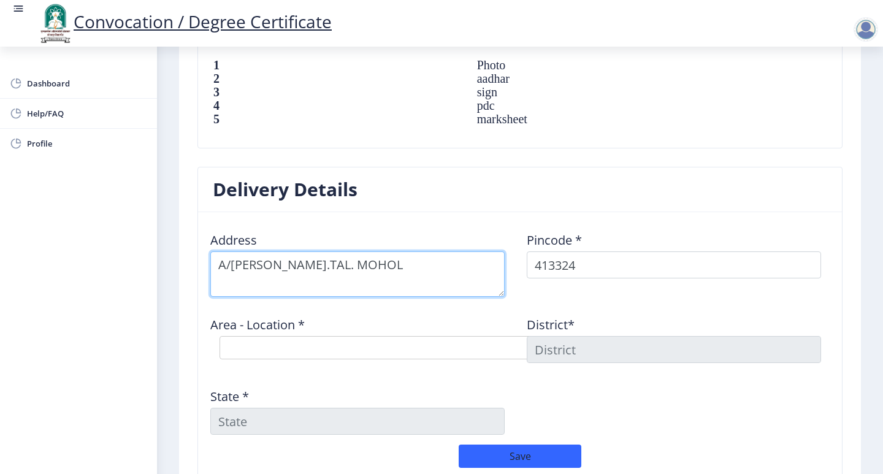
type textarea "A/P.PAPARI.TAL. MOHOL"
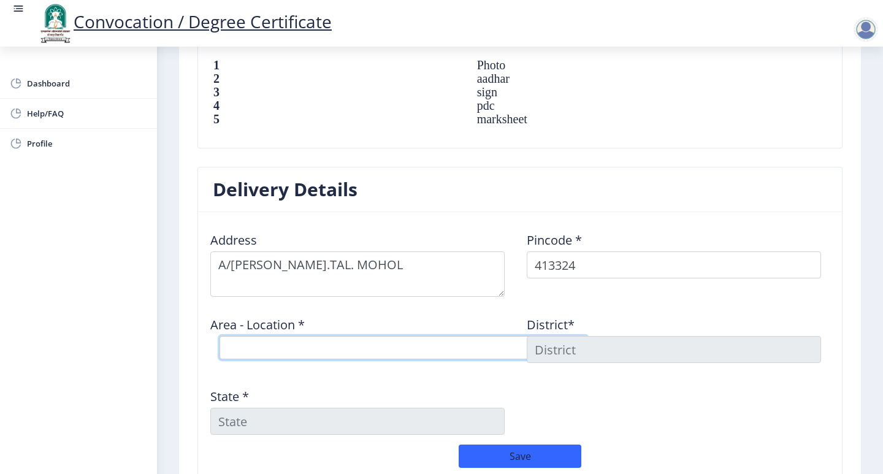
click at [348, 345] on select "Select Area Location Deodi B.O Hiware B.O Khandali B.O Papari B.O Shetphal S.O" at bounding box center [404, 347] width 368 height 23
select select "4: Object"
click at [220, 336] on select "Select Area Location Deodi B.O Hiware B.O Khandali B.O Papari B.O Shetphal S.O" at bounding box center [404, 347] width 368 height 23
type input "SOLAPUR"
type input "Maharashtra"
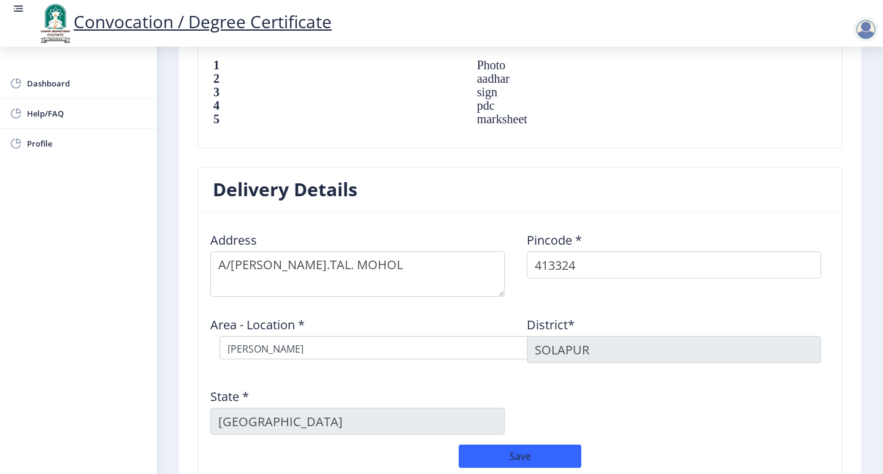
scroll to position [920, 0]
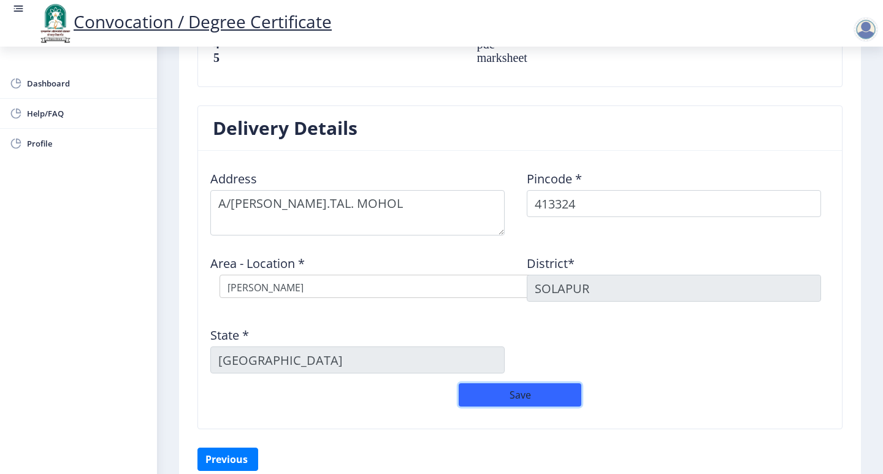
click at [491, 397] on button "Save" at bounding box center [520, 394] width 123 height 23
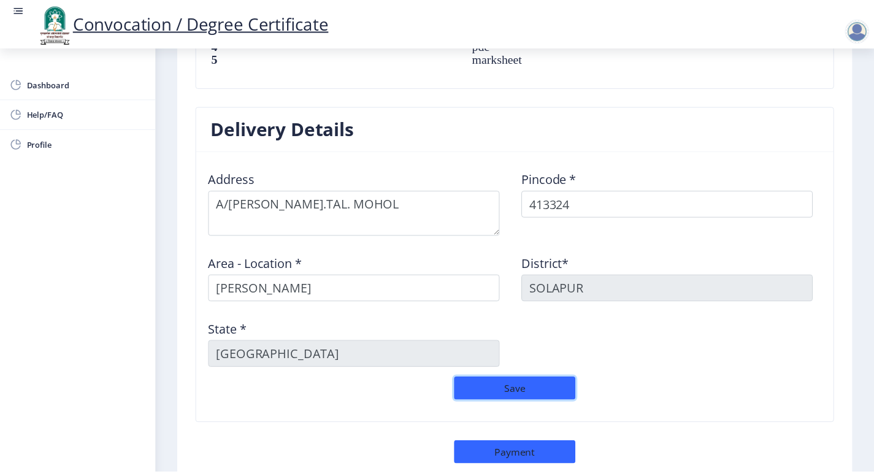
scroll to position [1010, 0]
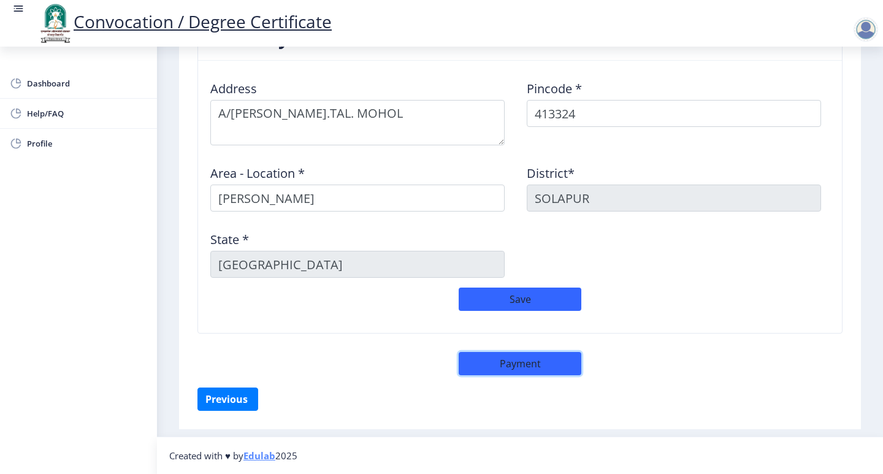
click at [503, 361] on button "Payment" at bounding box center [520, 363] width 123 height 23
select select "sealed"
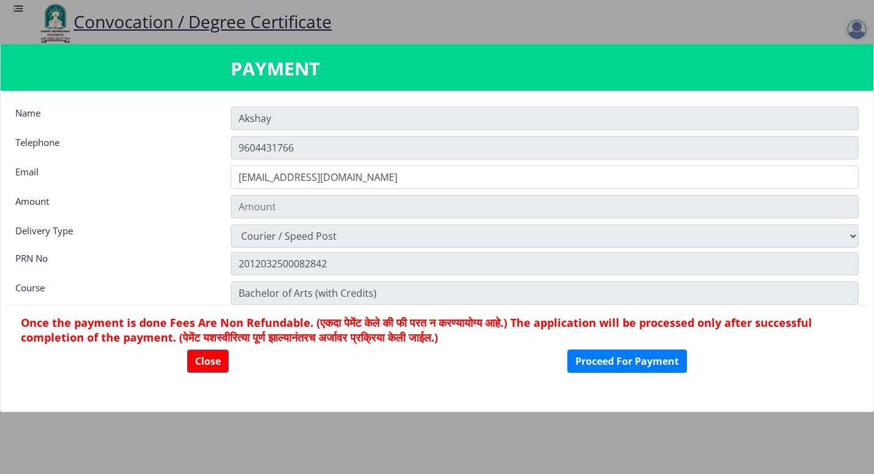
type input "1885"
click at [616, 358] on button "Proceed For Payment" at bounding box center [627, 361] width 120 height 23
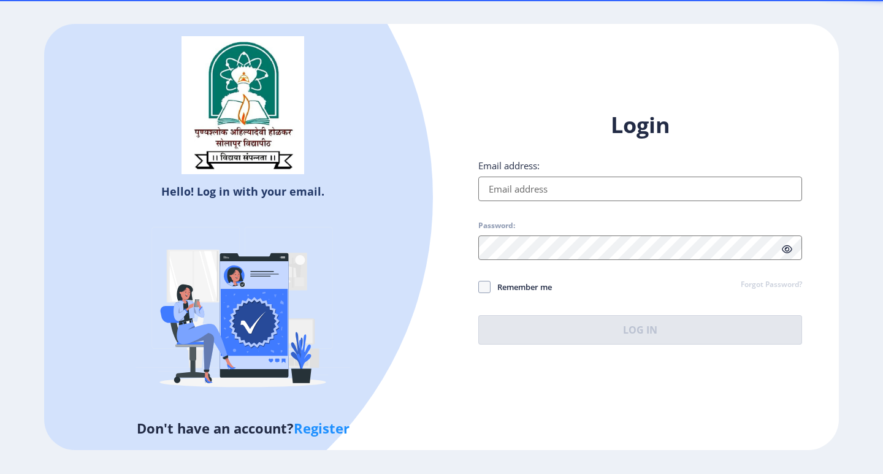
type input "8975amate@gmail.com"
click at [789, 251] on icon at bounding box center [787, 249] width 10 height 9
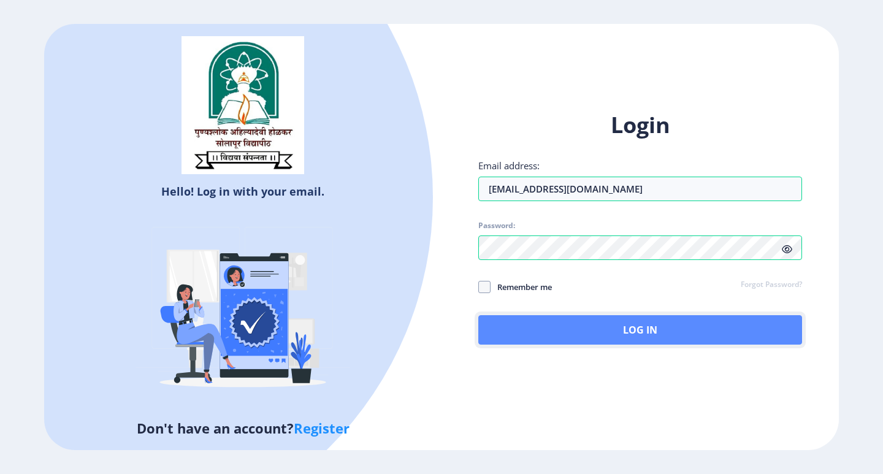
click at [688, 327] on button "Log In" at bounding box center [640, 329] width 324 height 29
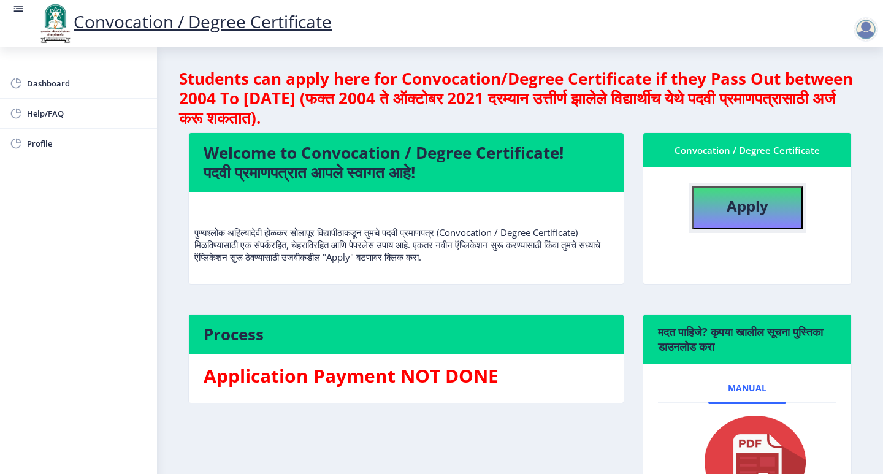
click at [735, 199] on b "Apply" at bounding box center [748, 206] width 42 height 20
select select
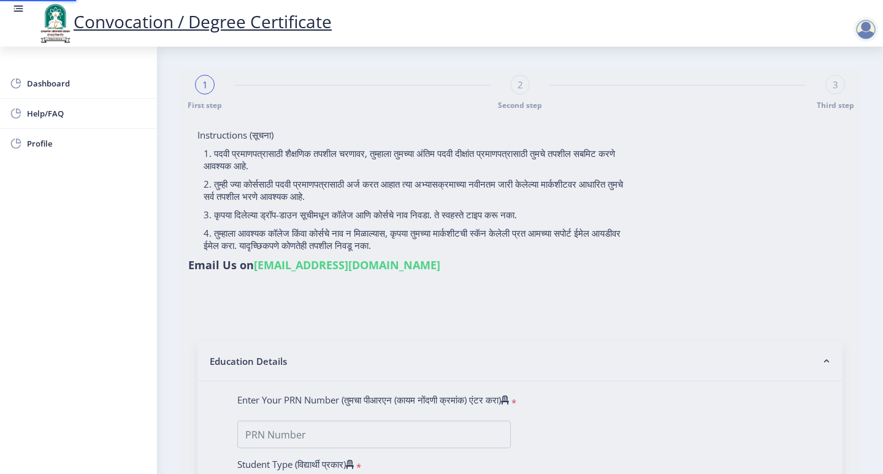
type input "Akshay Kuber Mate"
type input "Savita"
type input "2012032500082842"
select select "Regular"
select select "2015"
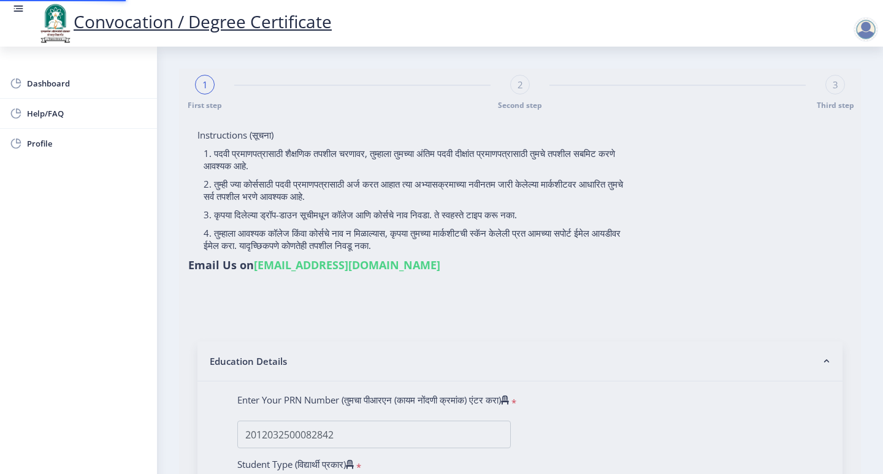
select select "March"
select select "FIRST CLASS WITH DISTINCTION"
type input "121921"
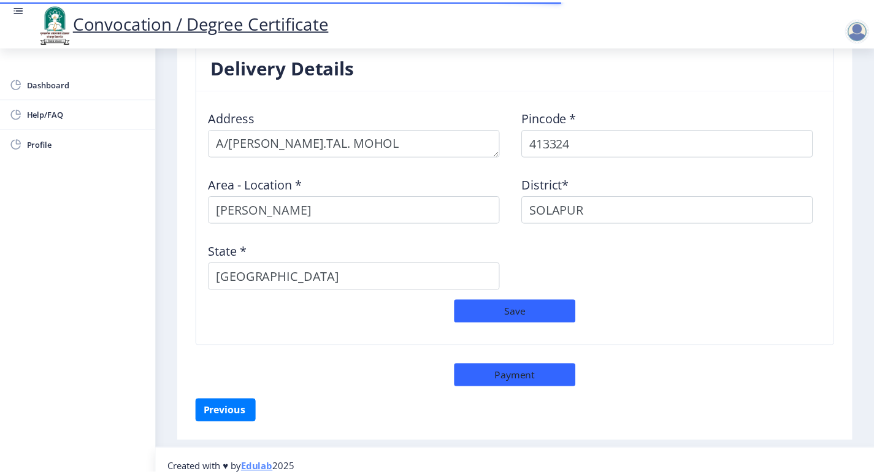
scroll to position [993, 0]
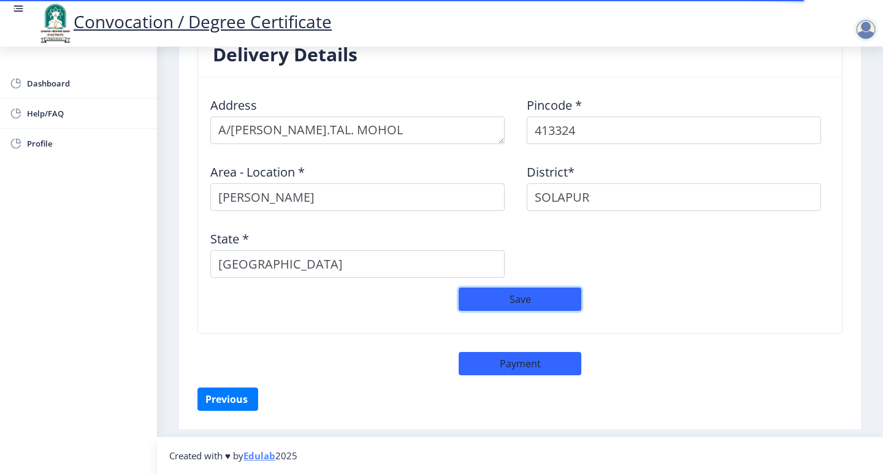
click at [515, 300] on button "Save" at bounding box center [520, 299] width 123 height 23
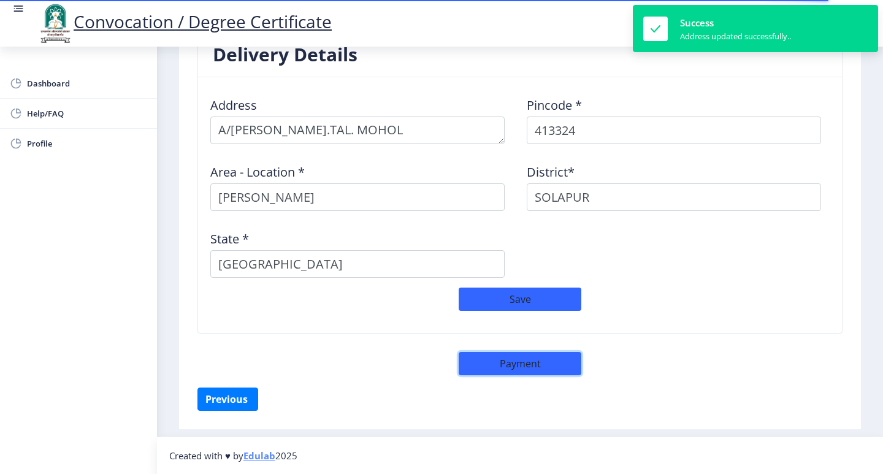
click at [517, 359] on button "Payment" at bounding box center [520, 363] width 123 height 23
select select "sealed"
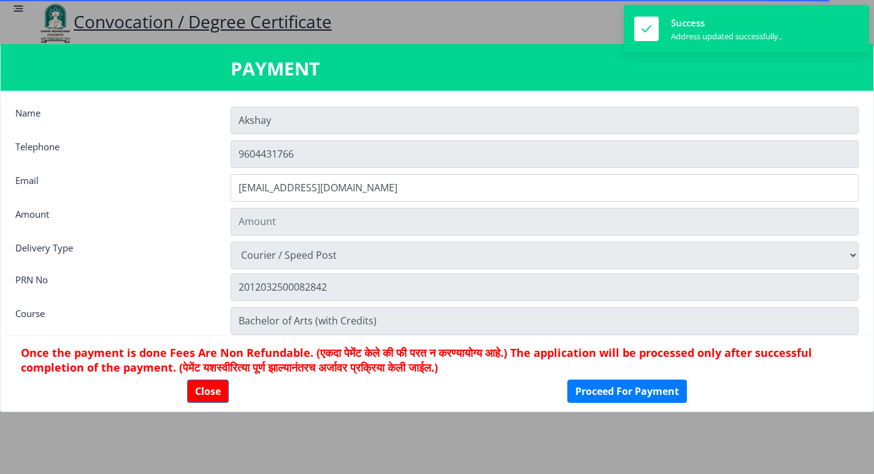
type input "1885"
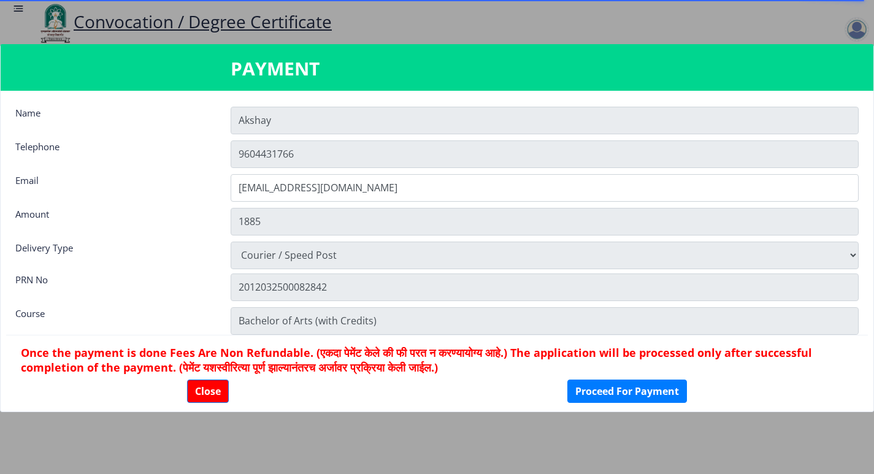
scroll to position [17, 0]
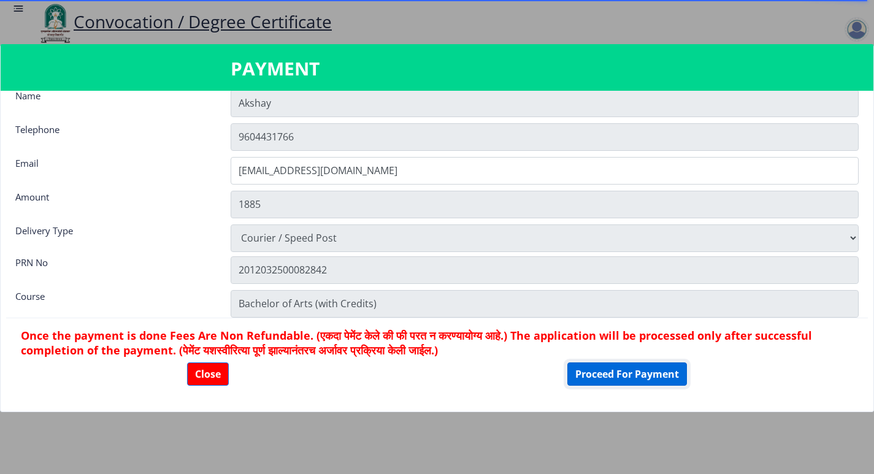
click at [616, 369] on button "Proceed For Payment" at bounding box center [627, 373] width 120 height 23
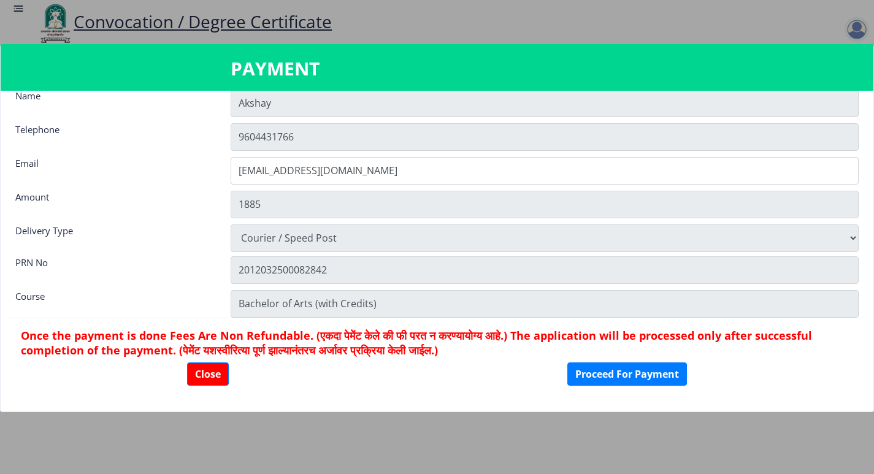
scroll to position [0, 0]
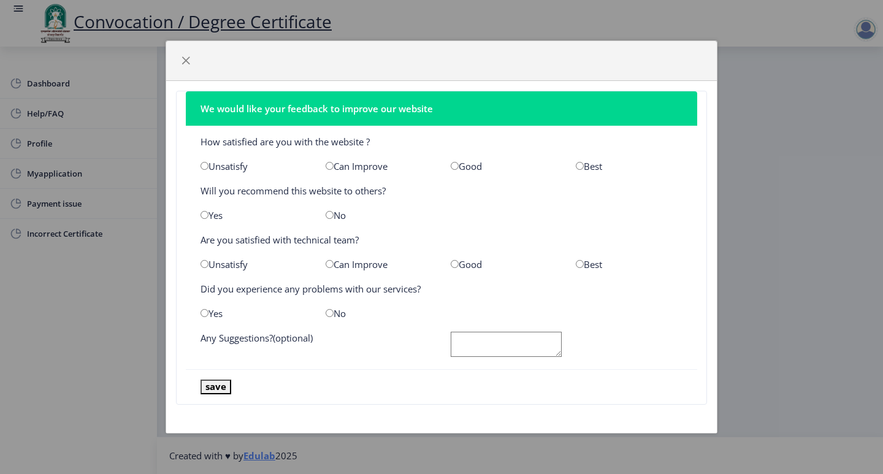
click at [577, 164] on input "radio" at bounding box center [580, 166] width 8 height 8
radio input "true"
click at [576, 267] on input "radio" at bounding box center [580, 264] width 8 height 8
radio input "true"
click at [202, 215] on input "radio" at bounding box center [205, 215] width 8 height 8
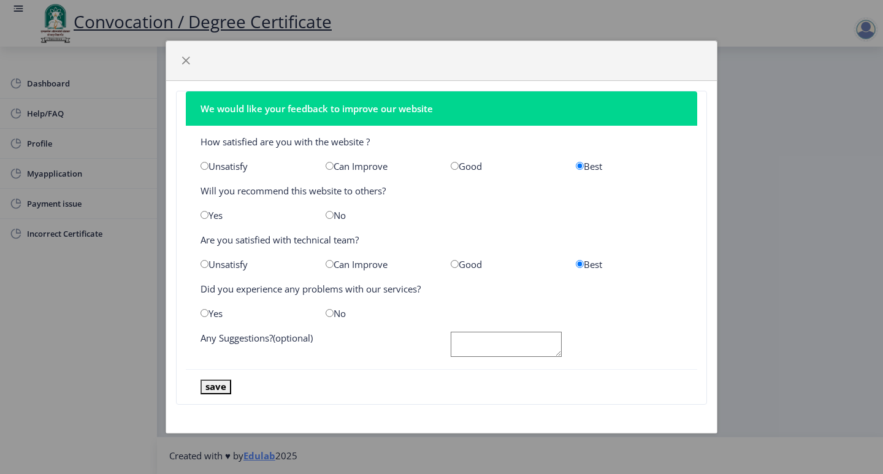
radio input "true"
click at [324, 313] on div "No" at bounding box center [378, 313] width 125 height 12
click at [326, 311] on input "radio" at bounding box center [330, 313] width 8 height 8
radio input "true"
click at [535, 345] on textarea at bounding box center [506, 344] width 111 height 25
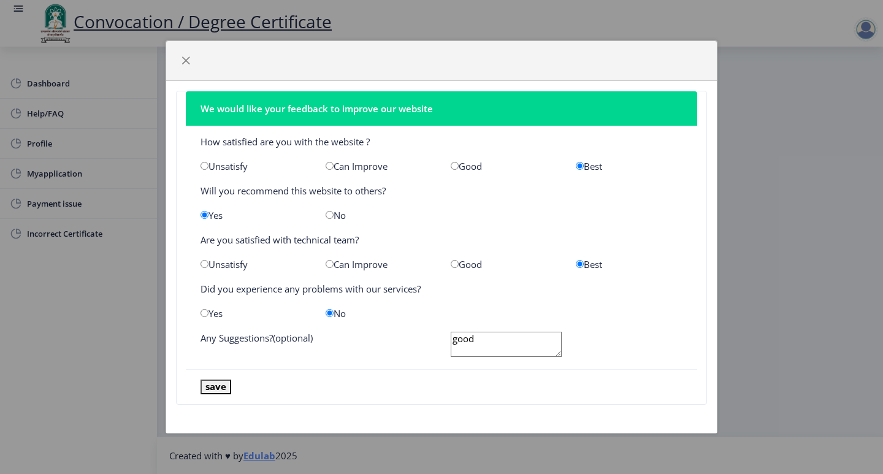
type textarea "good"
click at [201, 385] on button "save" at bounding box center [216, 387] width 31 height 14
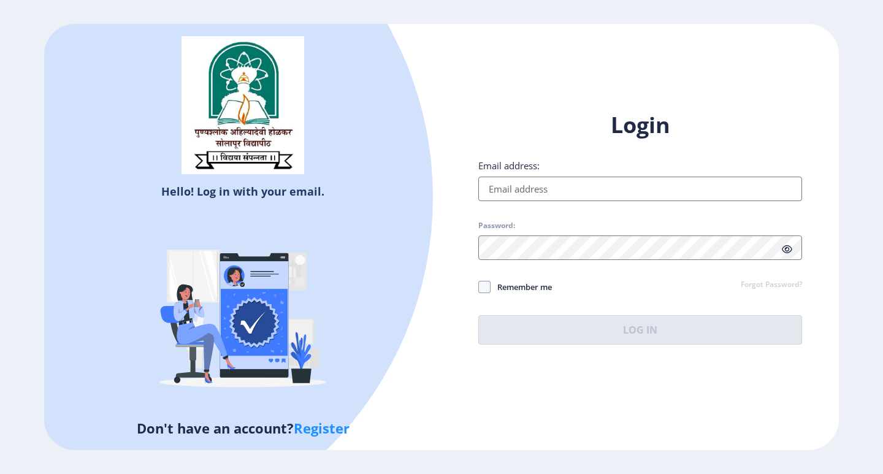
type input "[EMAIL_ADDRESS][DOMAIN_NAME]"
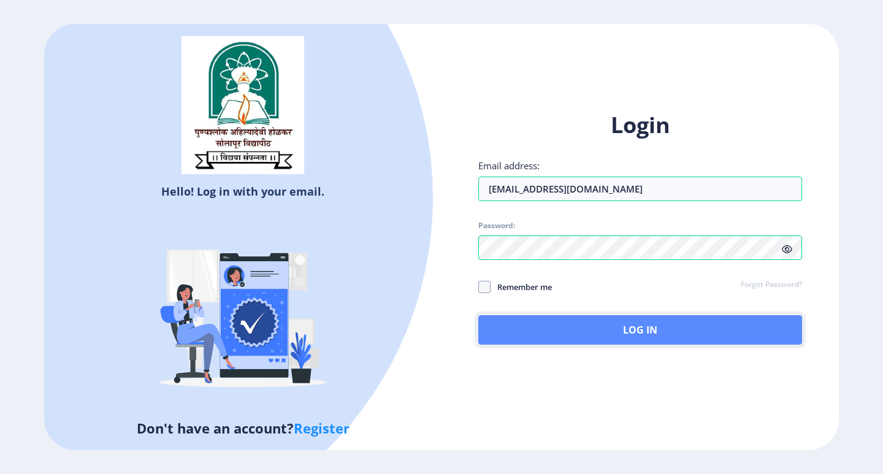
click at [695, 336] on button "Log In" at bounding box center [640, 329] width 324 height 29
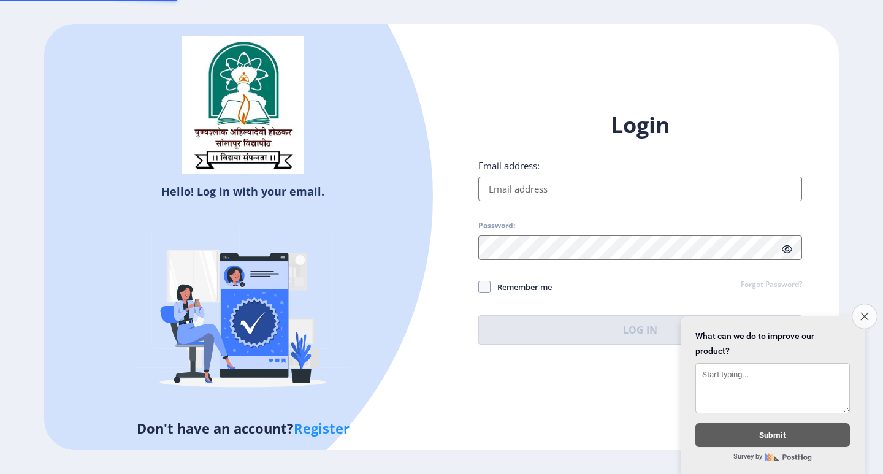
click at [863, 304] on button "Close survey" at bounding box center [865, 317] width 26 height 26
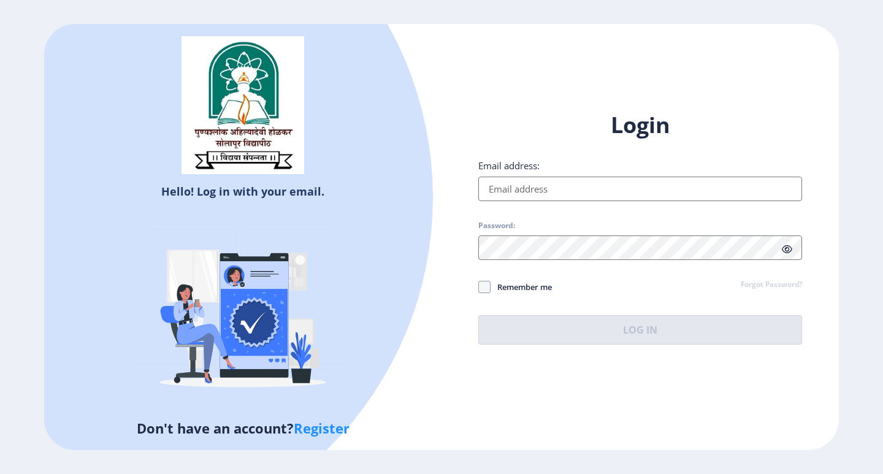
click at [605, 194] on input "Email address:" at bounding box center [640, 189] width 324 height 25
type input "[EMAIL_ADDRESS][DOMAIN_NAME]"
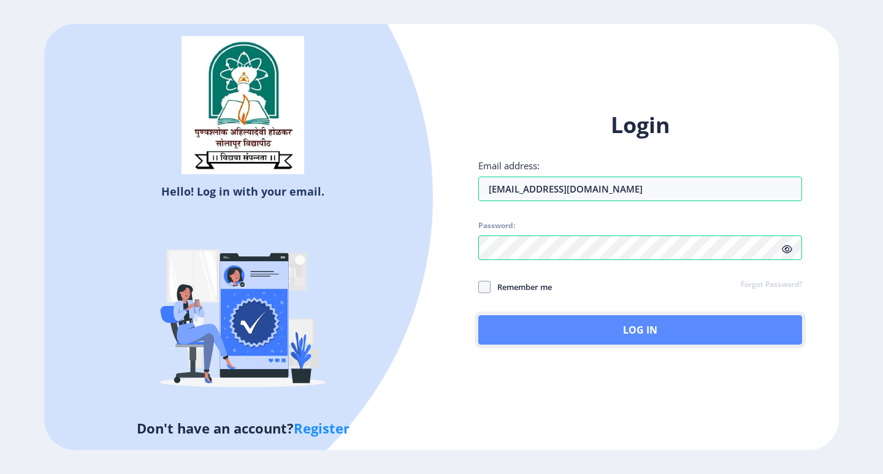
click at [641, 343] on button "Log In" at bounding box center [640, 329] width 324 height 29
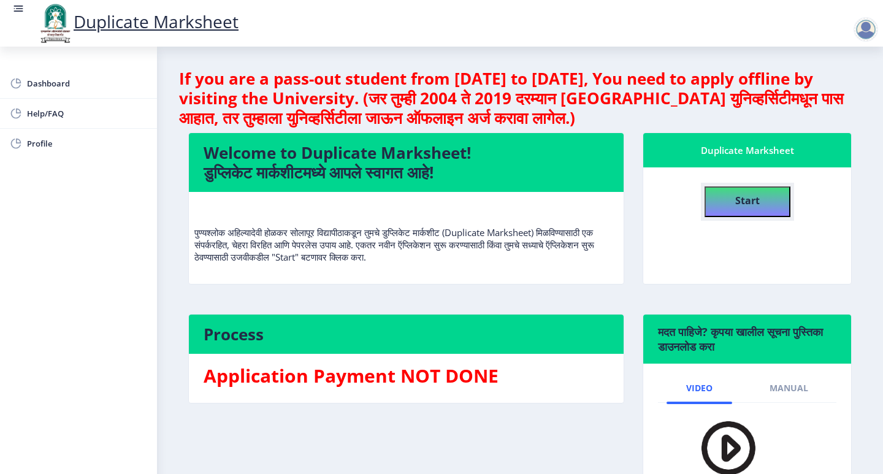
click at [773, 194] on button "Start" at bounding box center [748, 201] width 86 height 31
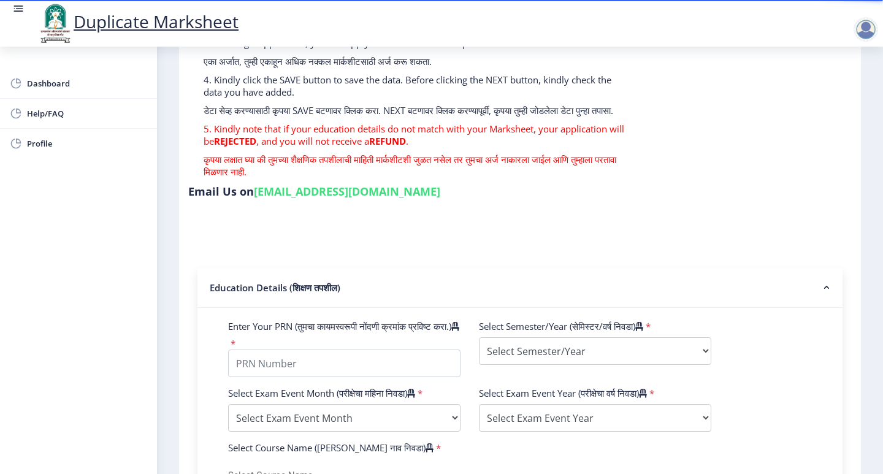
scroll to position [307, 0]
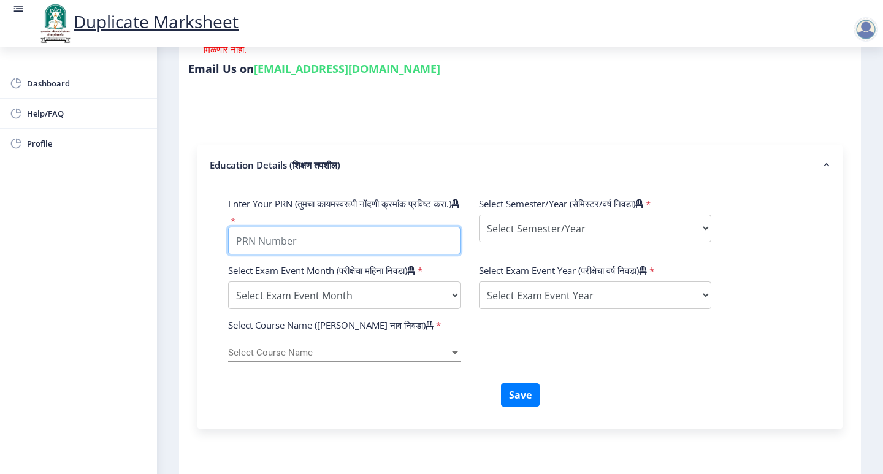
click at [349, 248] on input "Enter Your PRN (तुमचा कायमस्वरूपी नोंदणी क्रमांक प्रविष्ट करा.)" at bounding box center [344, 241] width 232 height 28
type input "2012032500082842"
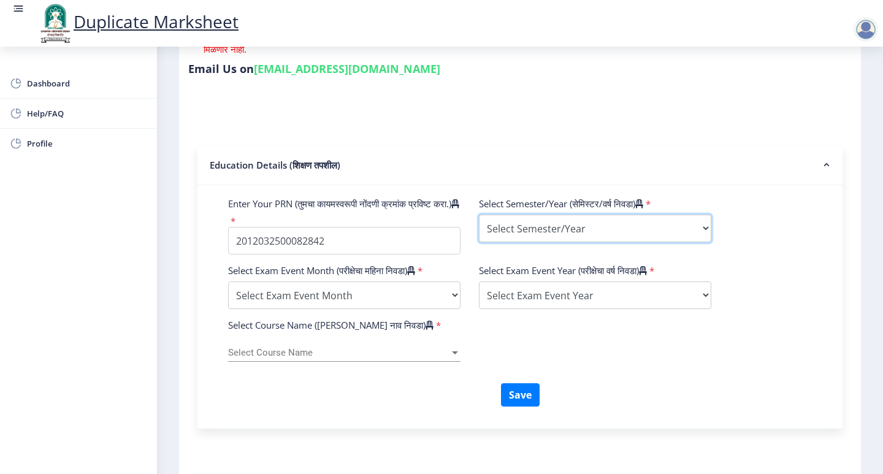
click at [607, 228] on select "Select Semester/Year Semester I Semester II Semester III Semester IV Semester V…" at bounding box center [595, 229] width 232 height 28
select select "Semester I"
click at [479, 215] on select "Select Semester/Year Semester I Semester II Semester III Semester IV Semester V…" at bounding box center [595, 229] width 232 height 28
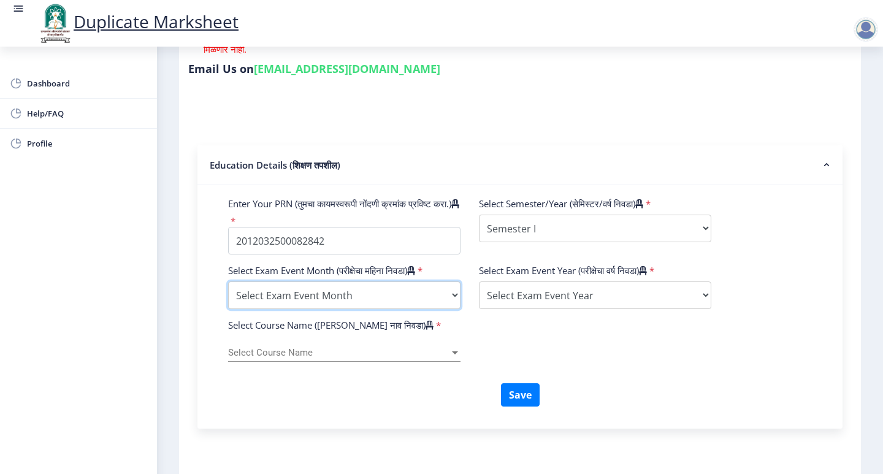
click at [406, 304] on select "Select Exam Event Month October March" at bounding box center [344, 295] width 232 height 28
select select "October"
click at [228, 286] on select "Select Exam Event Month October March" at bounding box center [344, 295] width 232 height 28
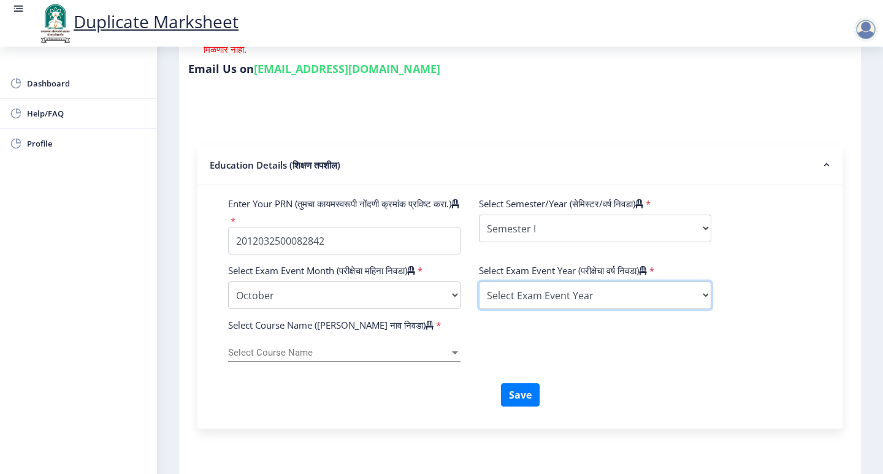
click at [521, 305] on select "Select Exam Event Year [DATE] 2024 2023 2022 2021 2020 2019 2018 2017 2016 2015…" at bounding box center [595, 295] width 232 height 28
select select "2015"
click at [479, 286] on select "Select Exam Event Year [DATE] 2024 2023 2022 2021 2020 2019 2018 2017 2016 2015…" at bounding box center [595, 295] width 232 height 28
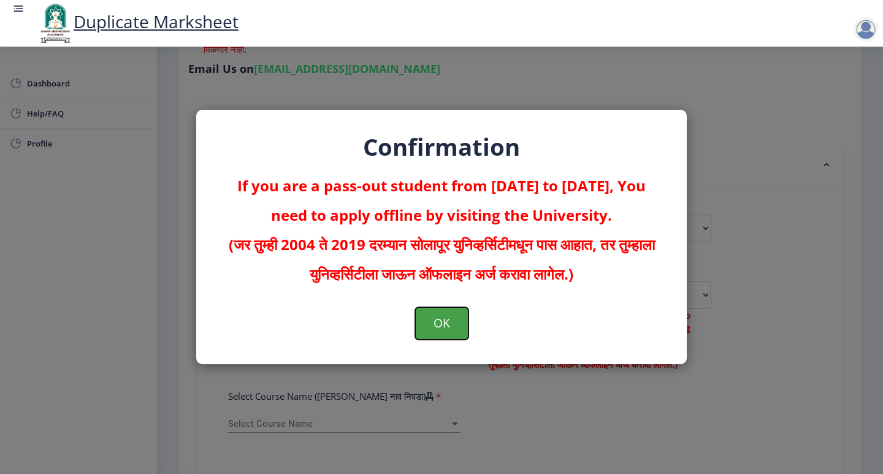
click at [459, 314] on button "OK" at bounding box center [441, 323] width 53 height 32
